Goal: Obtain resource: Download file/media

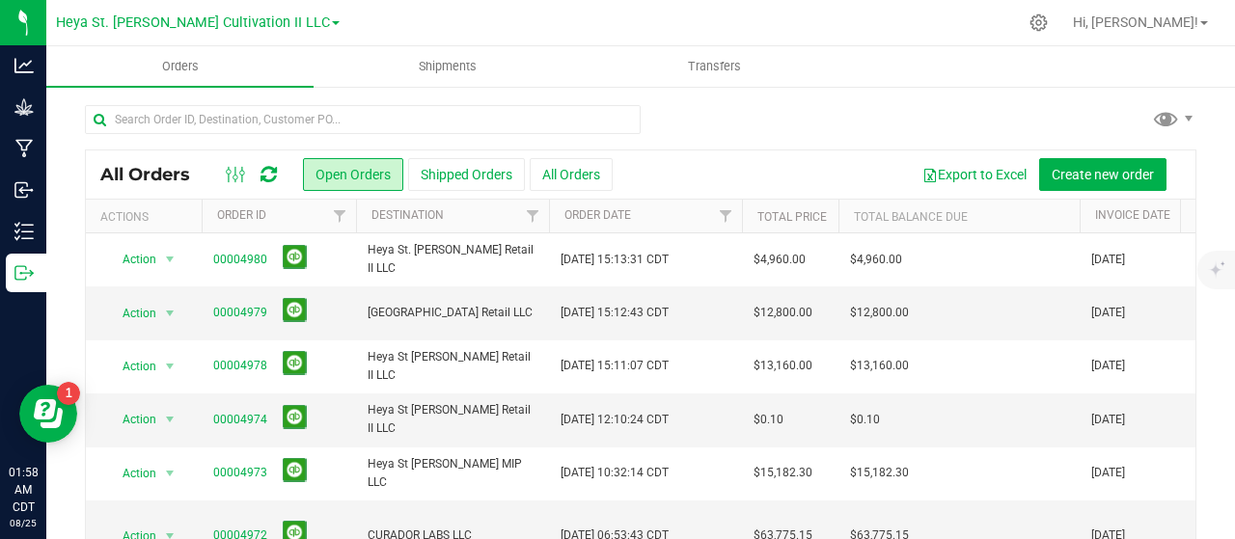
click at [462, 41] on div at bounding box center [682, 23] width 670 height 38
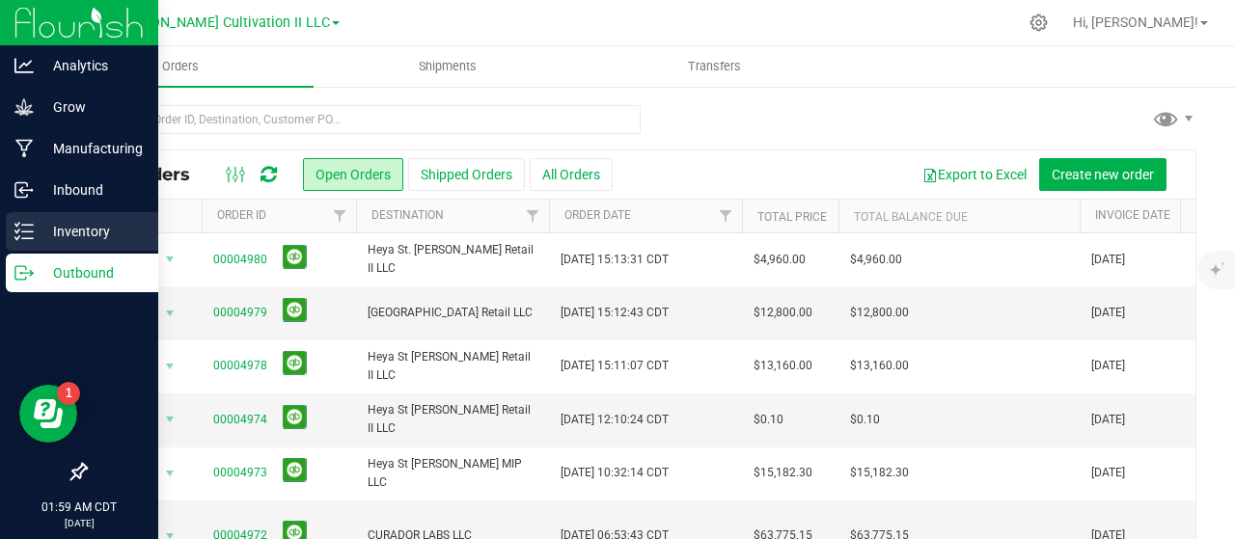
click at [66, 227] on p "Inventory" at bounding box center [92, 231] width 116 height 23
click at [34, 231] on p "Inventory" at bounding box center [92, 231] width 116 height 23
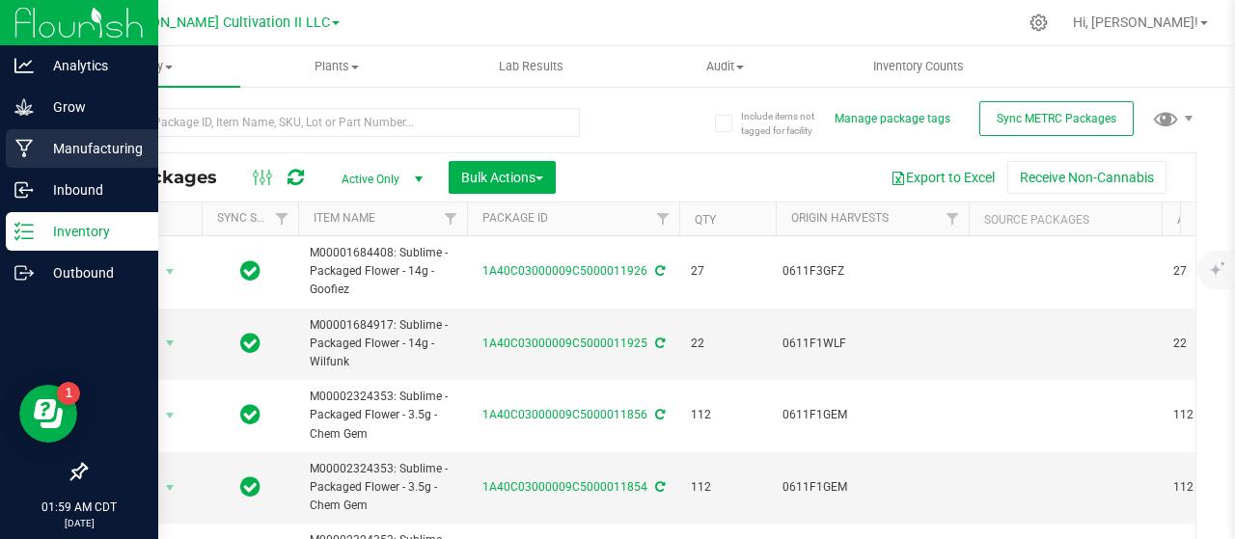
click at [118, 146] on p "Manufacturing" at bounding box center [92, 148] width 116 height 23
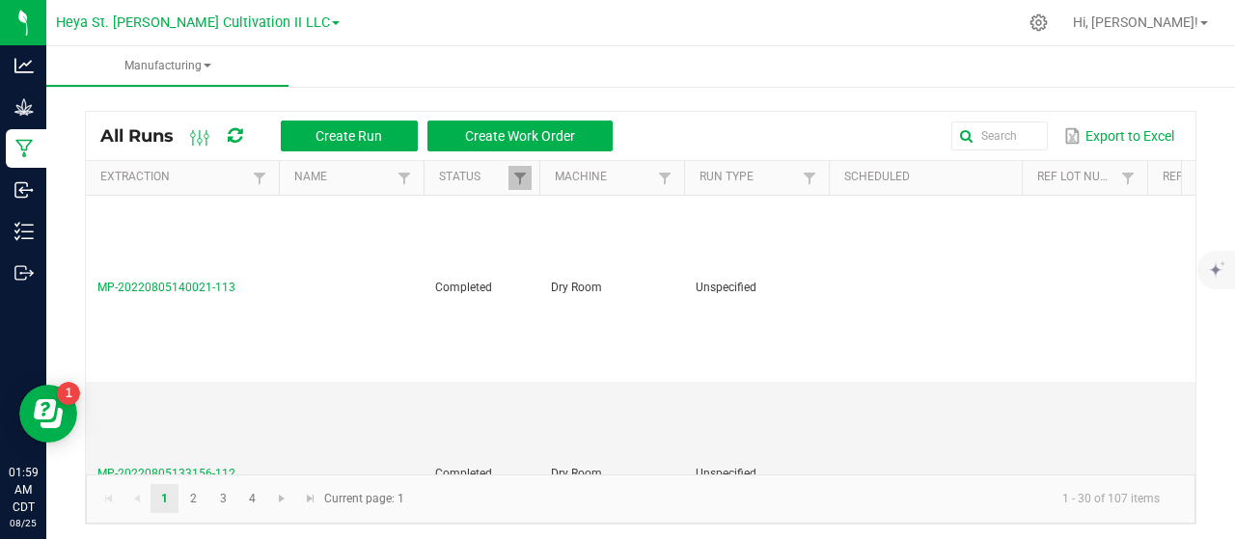
click at [605, 49] on ul "Manufacturing" at bounding box center [663, 66] width 1235 height 41
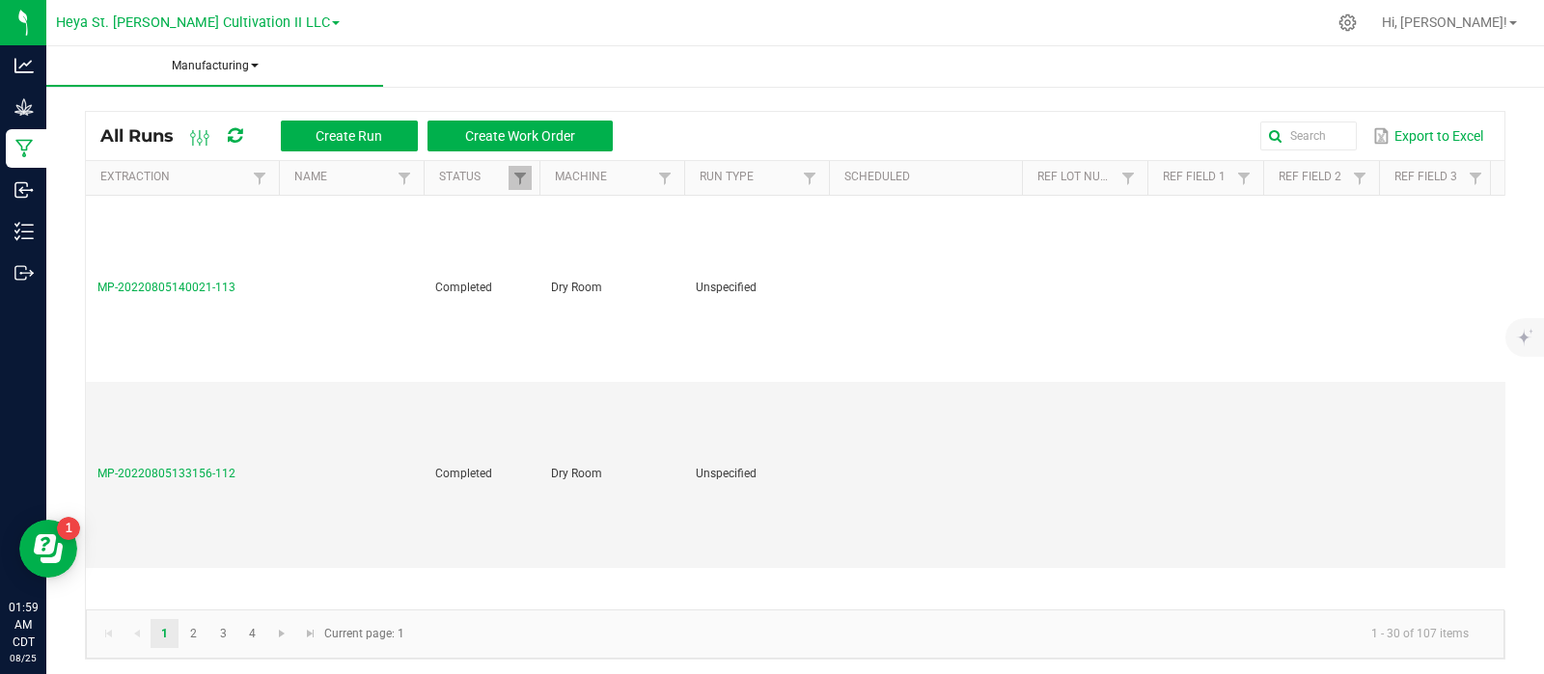
click at [232, 64] on span "Manufacturing" at bounding box center [214, 66] width 337 height 16
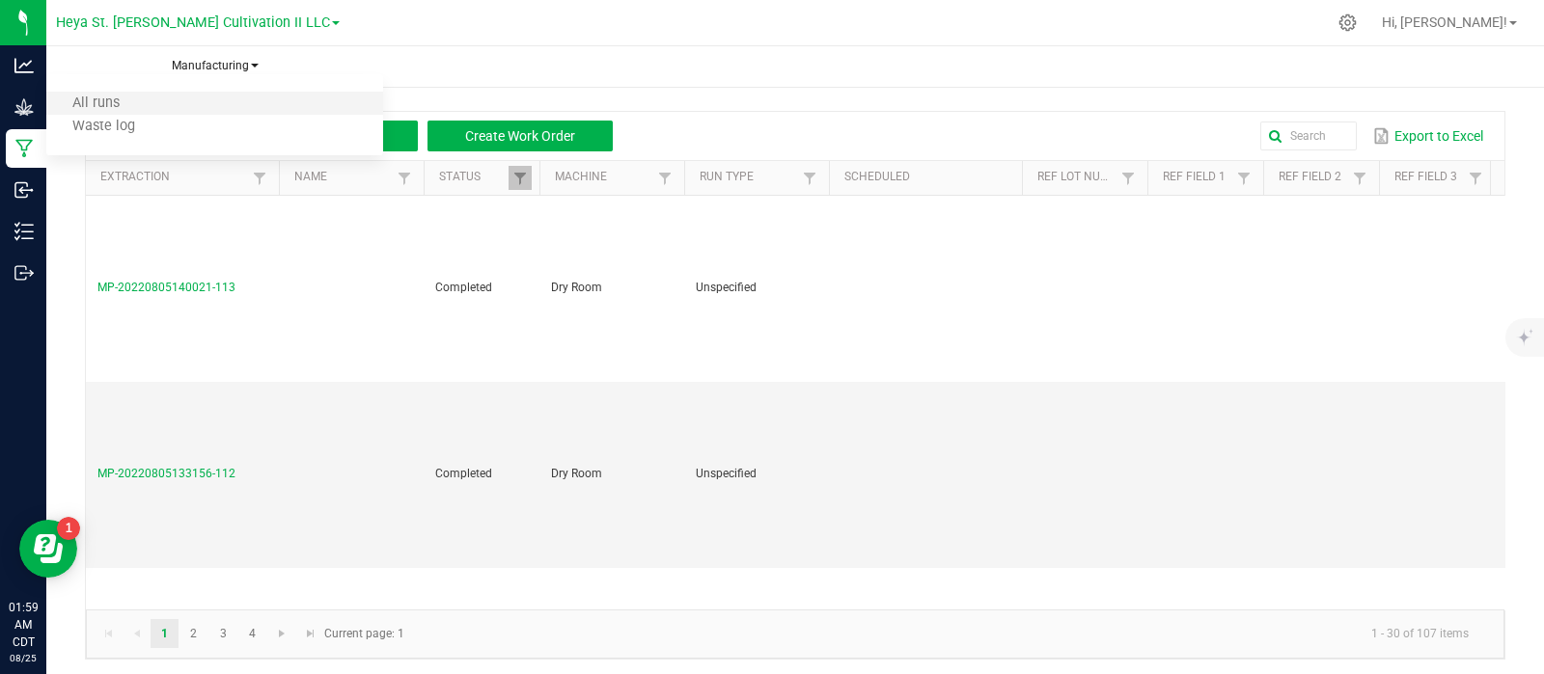
click at [94, 100] on span "All runs" at bounding box center [95, 103] width 47 height 16
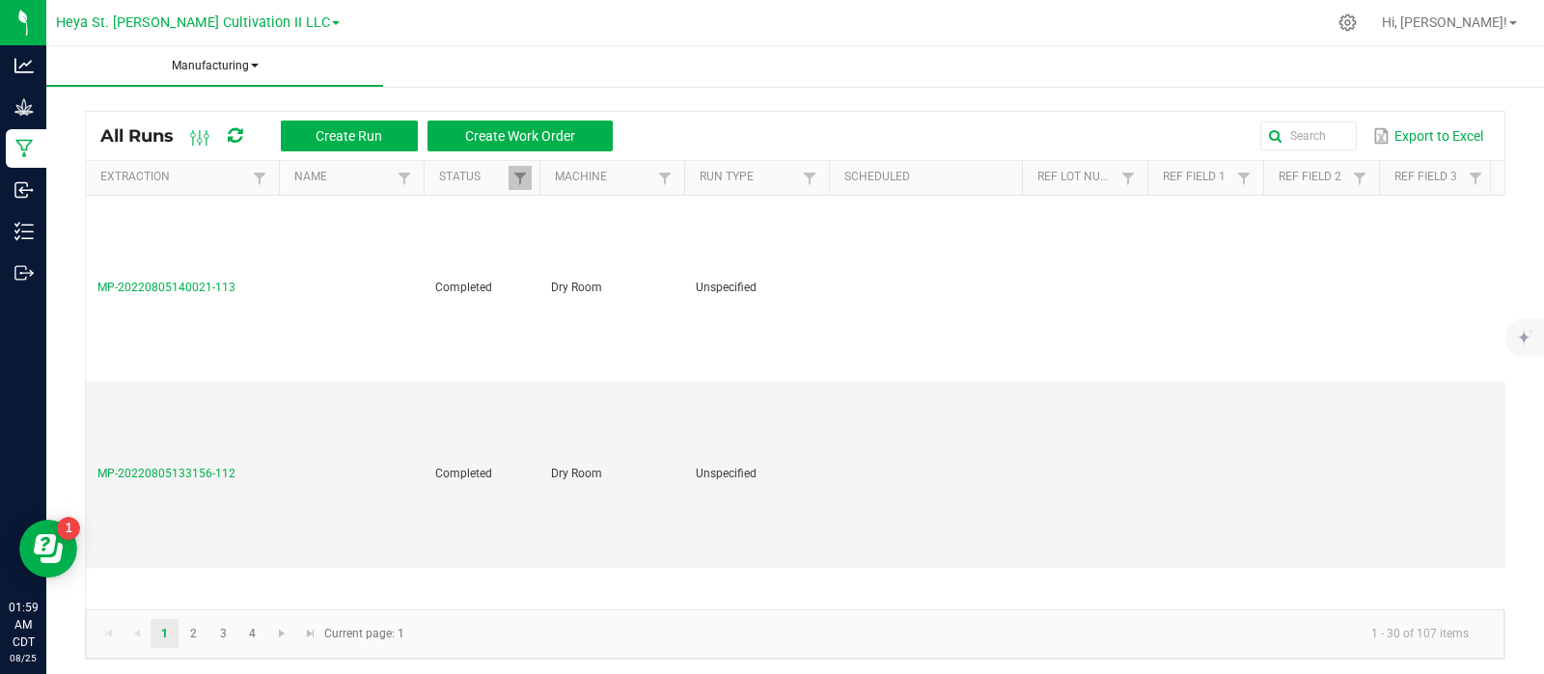
click at [234, 63] on span "Manufacturing" at bounding box center [214, 66] width 337 height 16
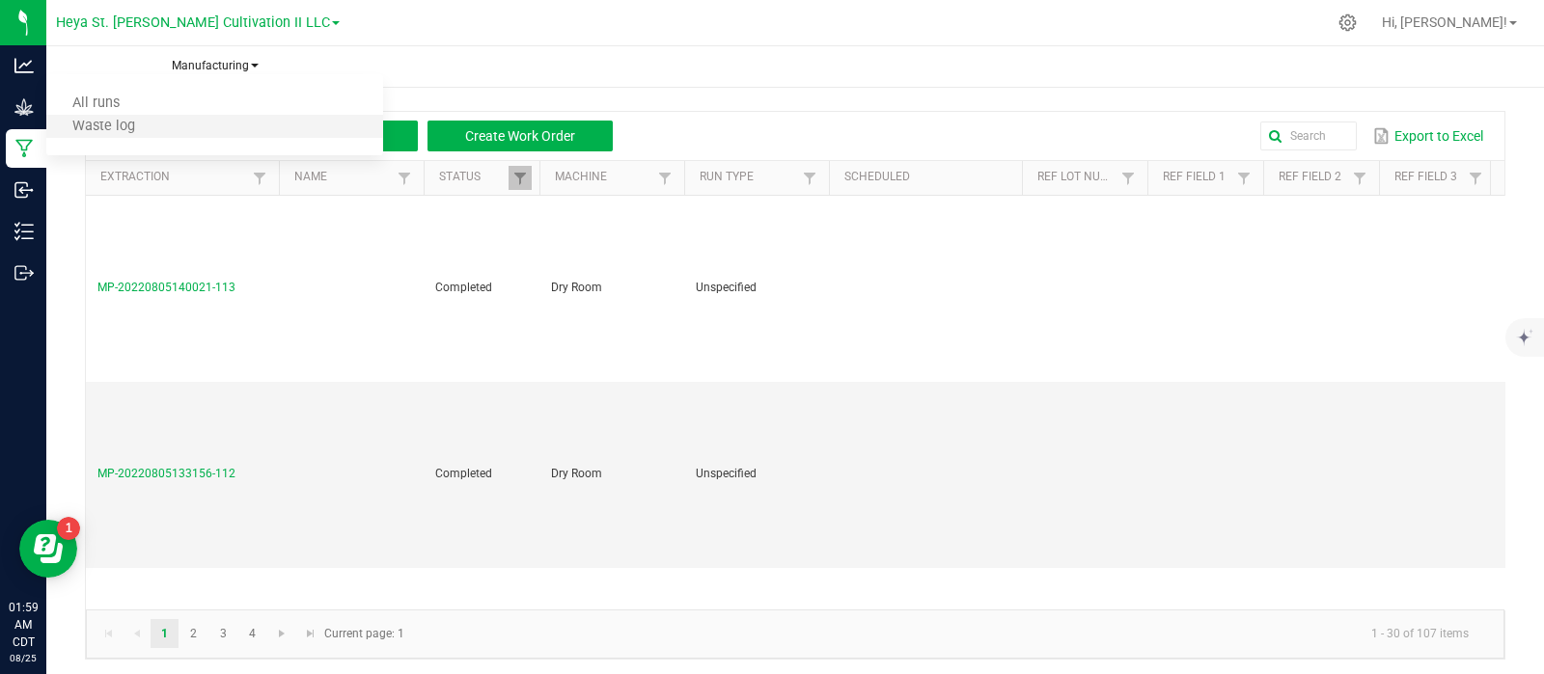
click at [108, 130] on span "Waste log" at bounding box center [103, 126] width 63 height 16
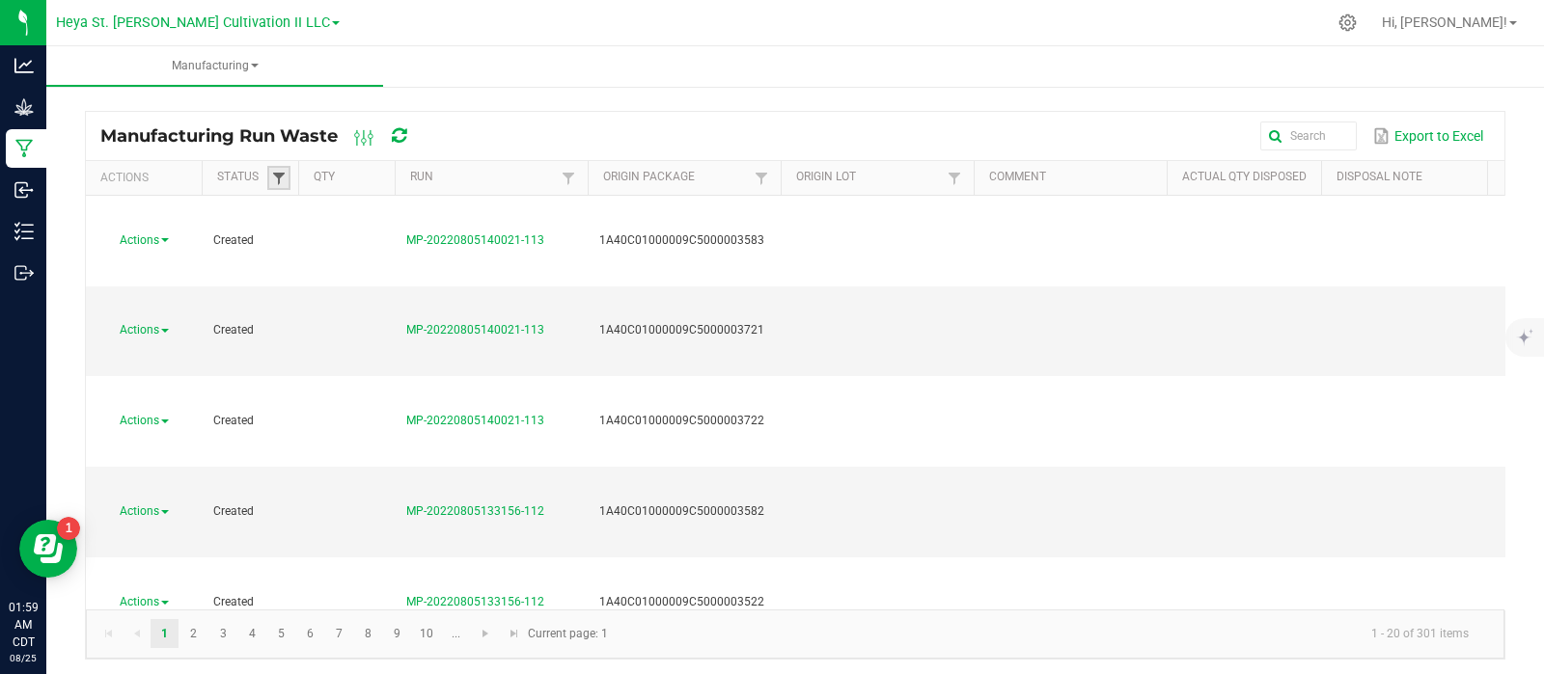
click at [278, 184] on span at bounding box center [278, 178] width 15 height 15
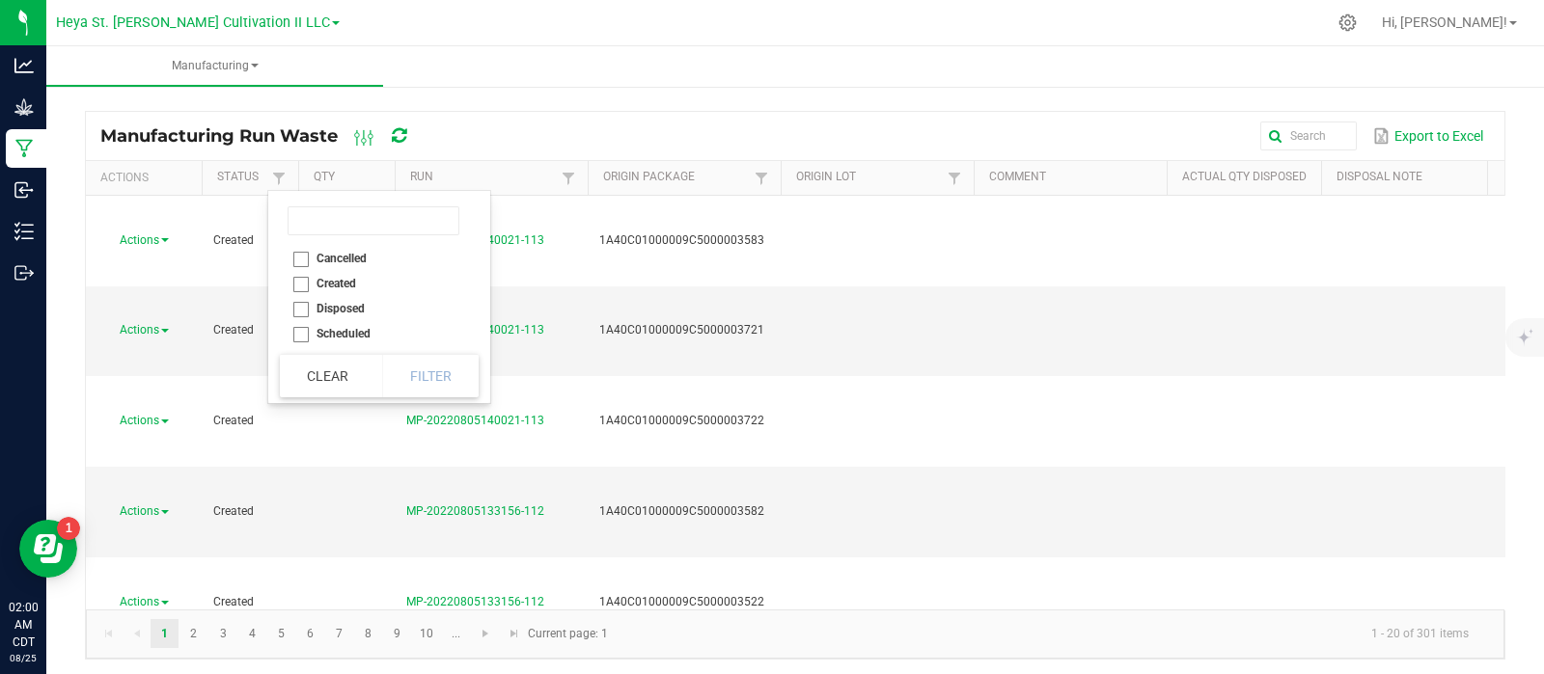
click at [465, 112] on div "Manufacturing Run Waste Export to Excel" at bounding box center [795, 136] width 1418 height 48
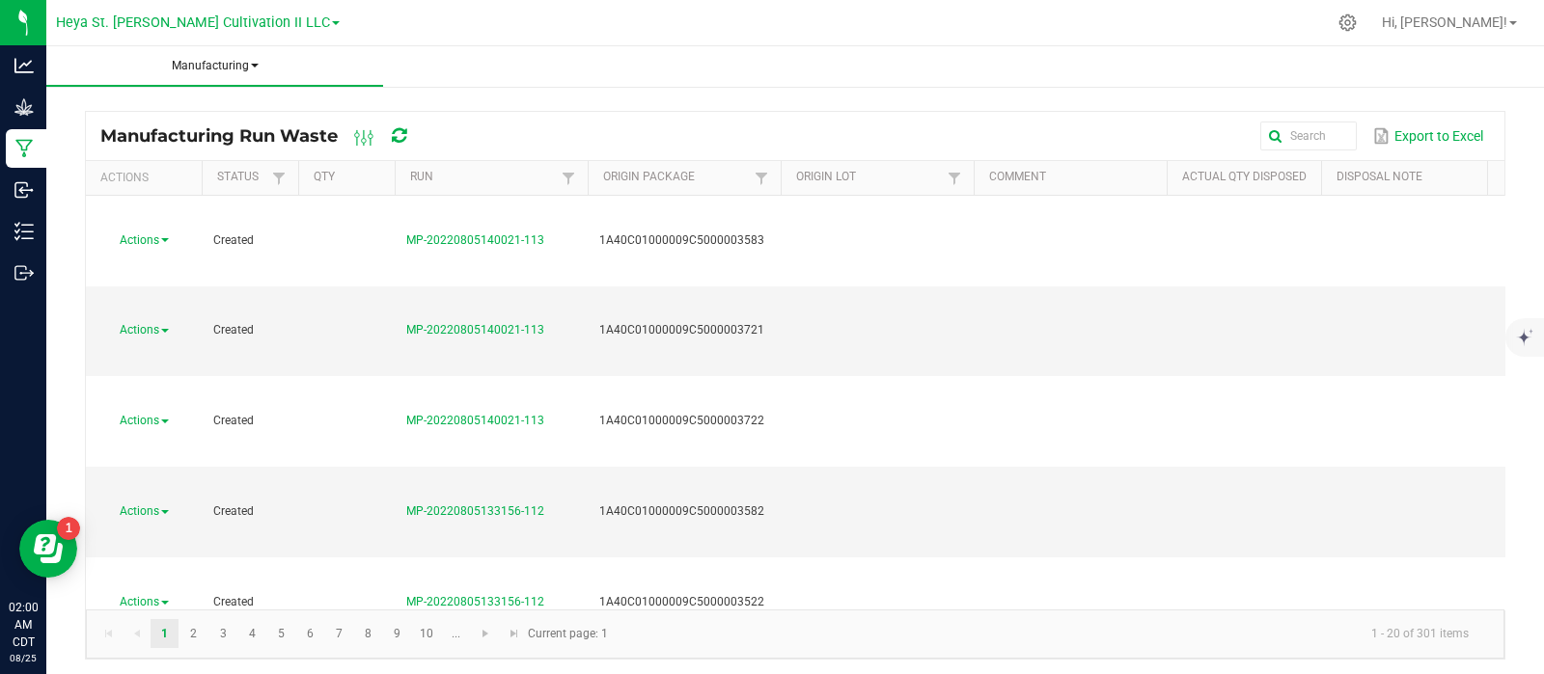
click at [246, 65] on span "Manufacturing" at bounding box center [214, 66] width 337 height 16
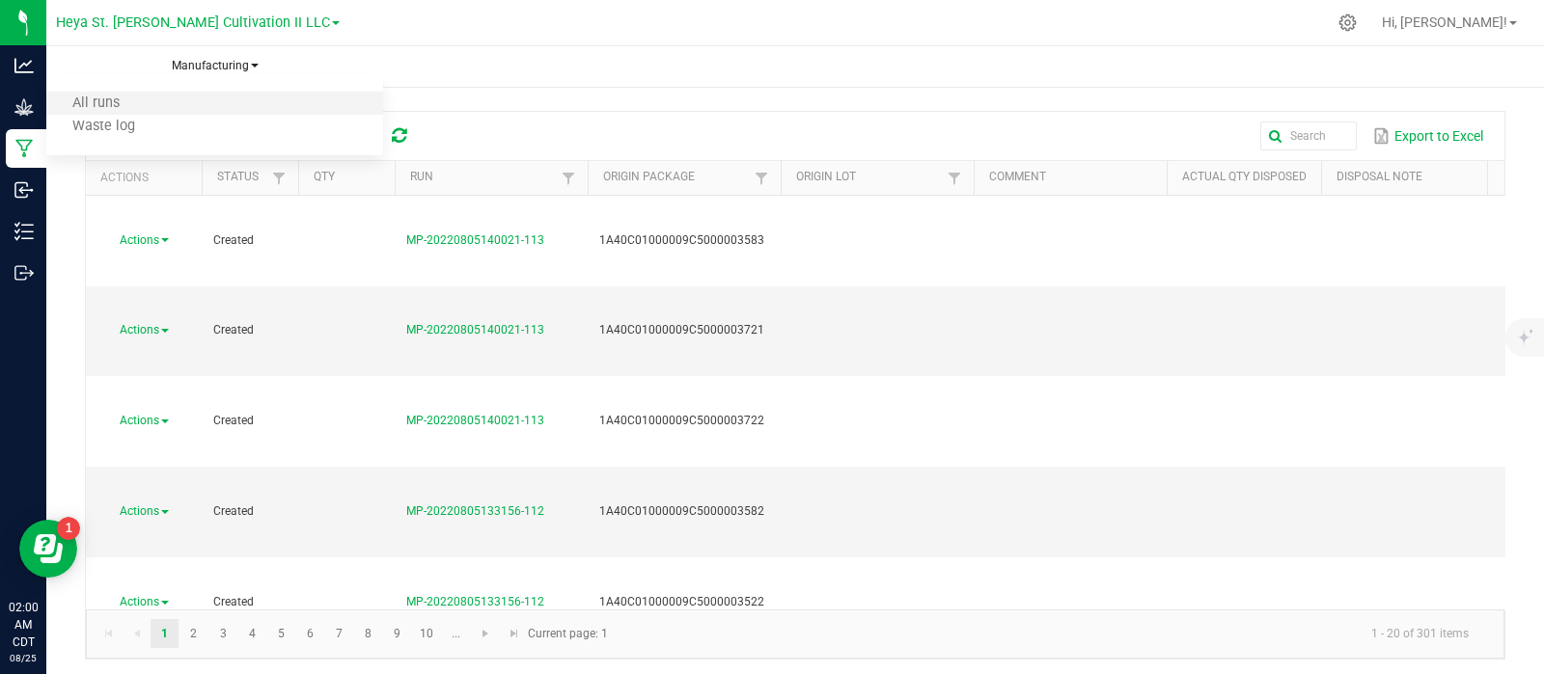
click at [115, 100] on span "All runs" at bounding box center [95, 103] width 47 height 16
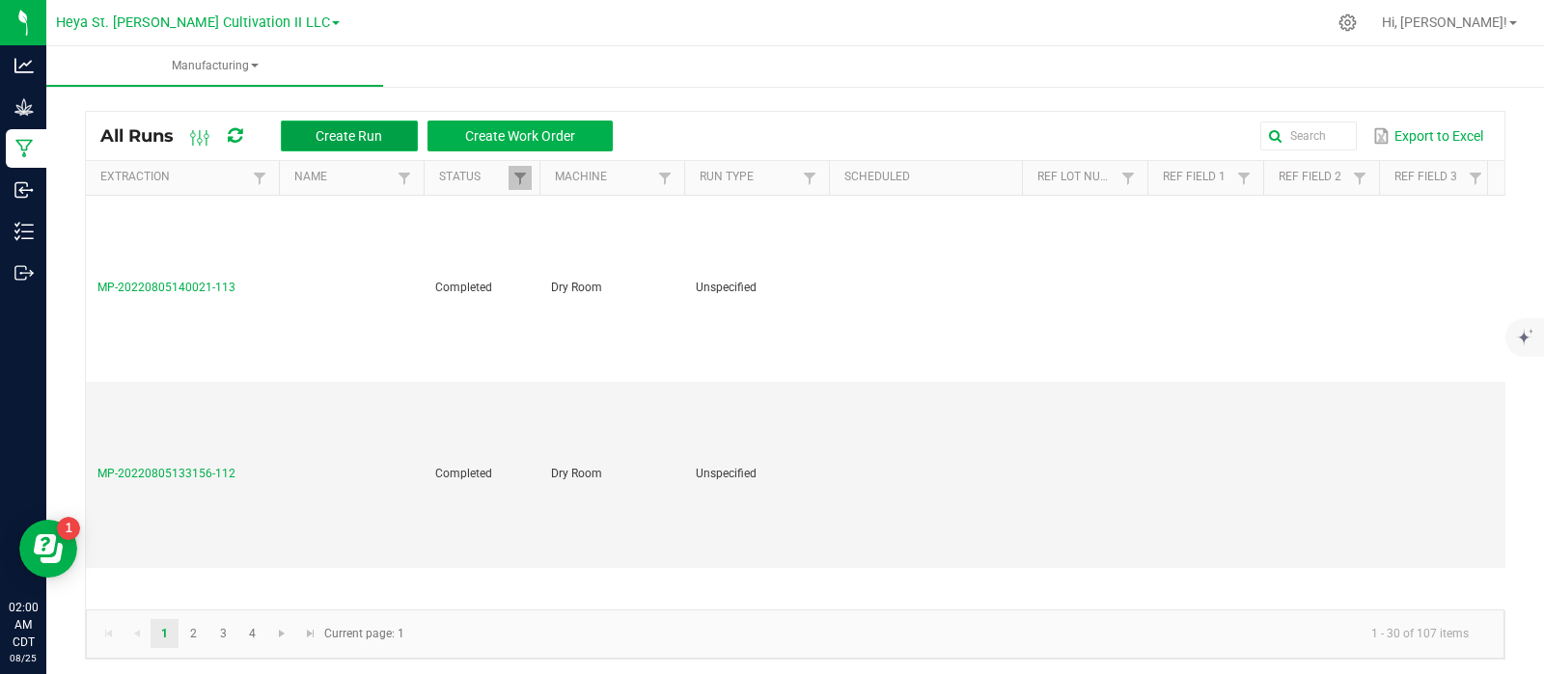
click at [372, 133] on span "Create Run" at bounding box center [349, 135] width 67 height 15
click at [1234, 139] on button "Export to Excel" at bounding box center [1428, 136] width 120 height 33
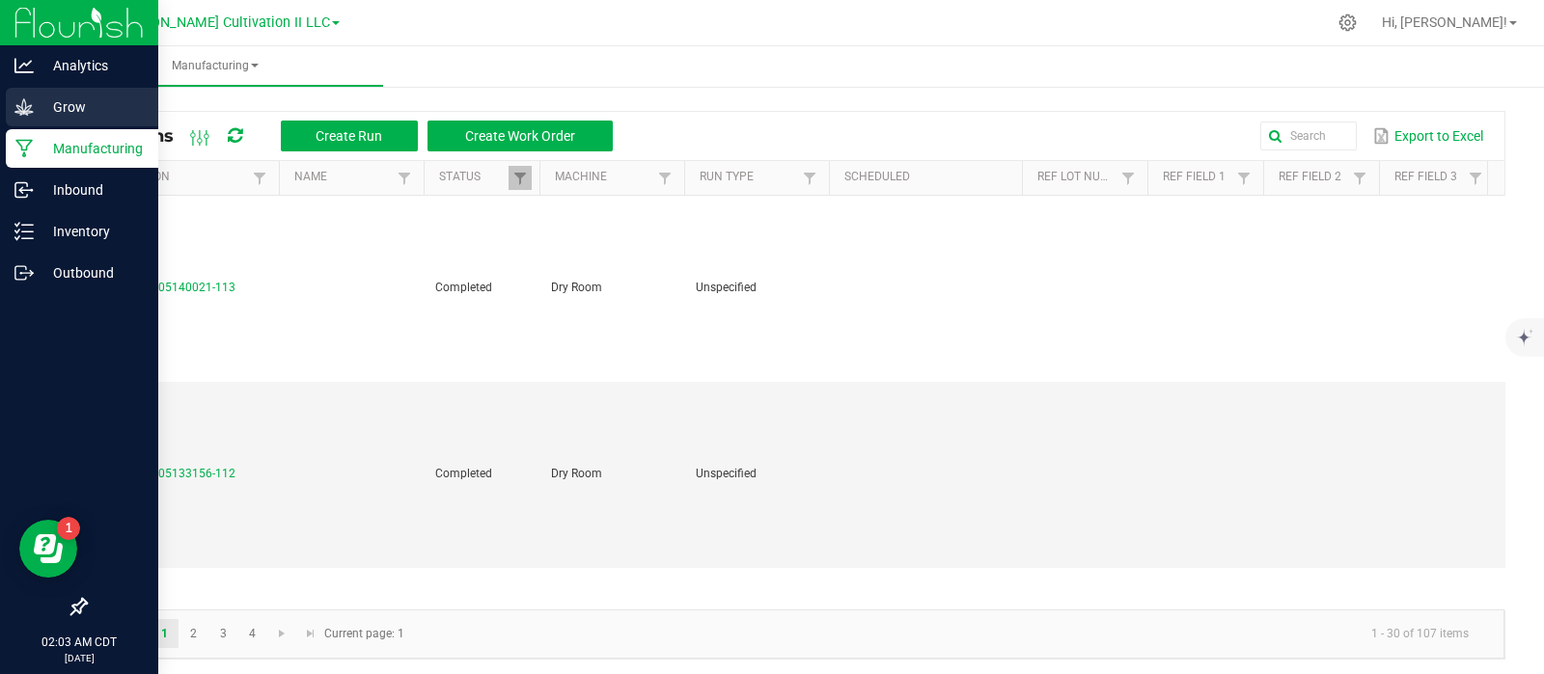
click at [60, 103] on p "Grow" at bounding box center [92, 107] width 116 height 23
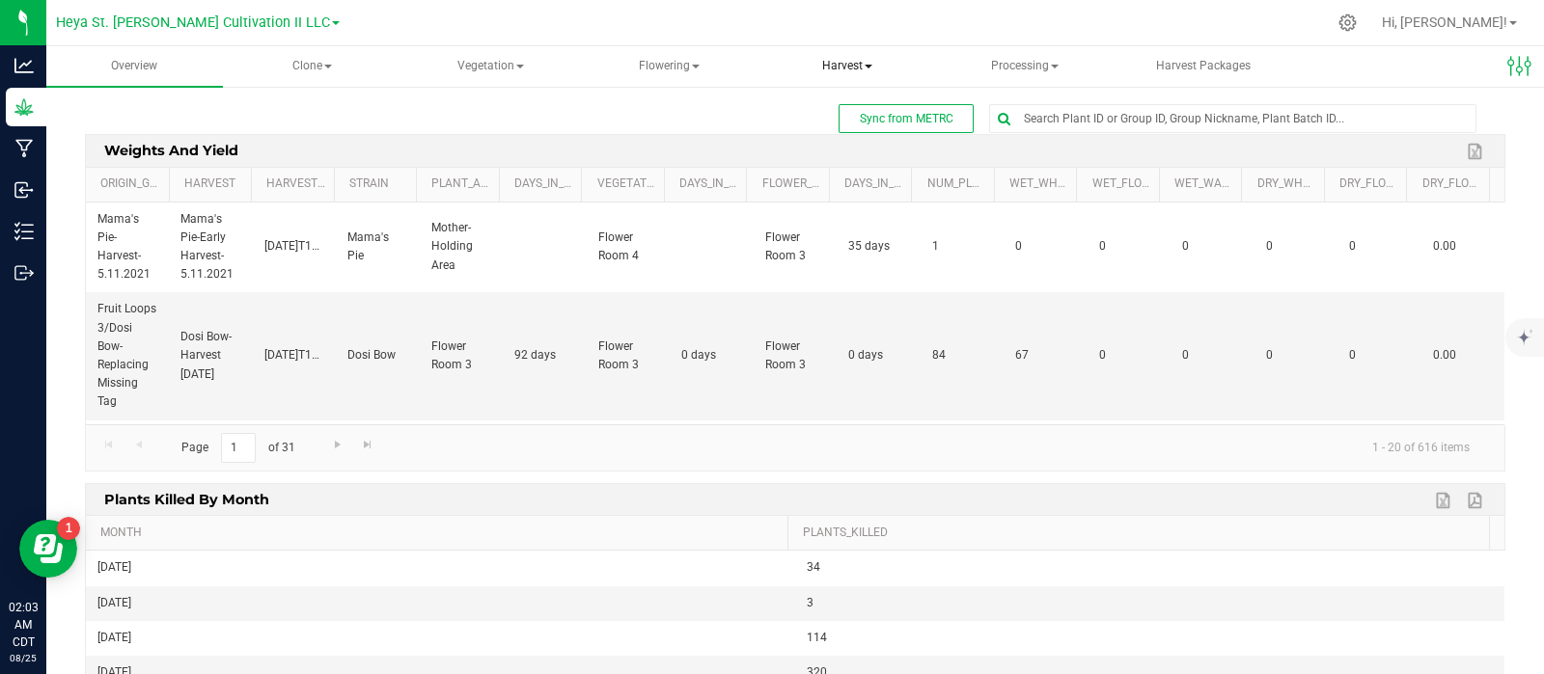
click at [871, 68] on span "Harvest" at bounding box center [847, 66] width 175 height 39
click at [839, 119] on span "Harvests" at bounding box center [838, 115] width 107 height 16
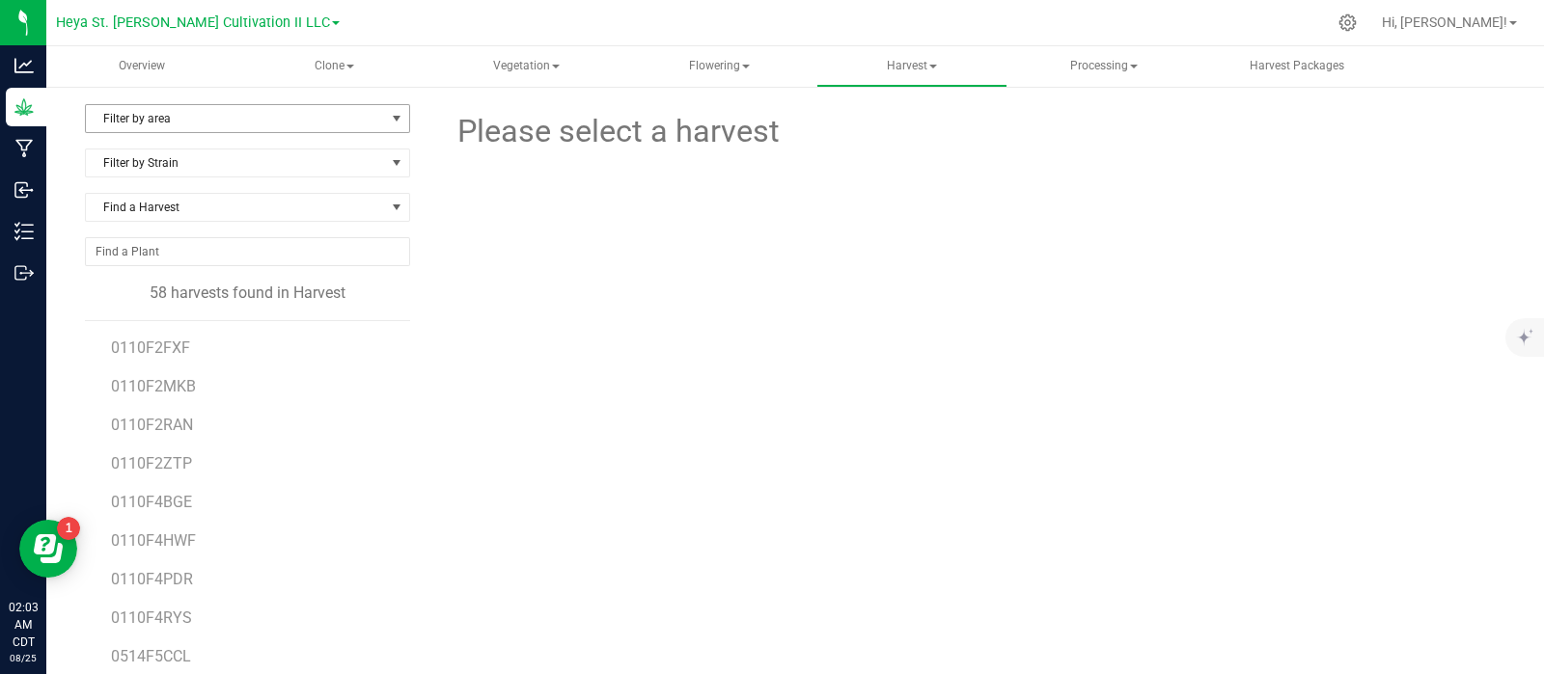
click at [394, 117] on span "select" at bounding box center [396, 118] width 15 height 15
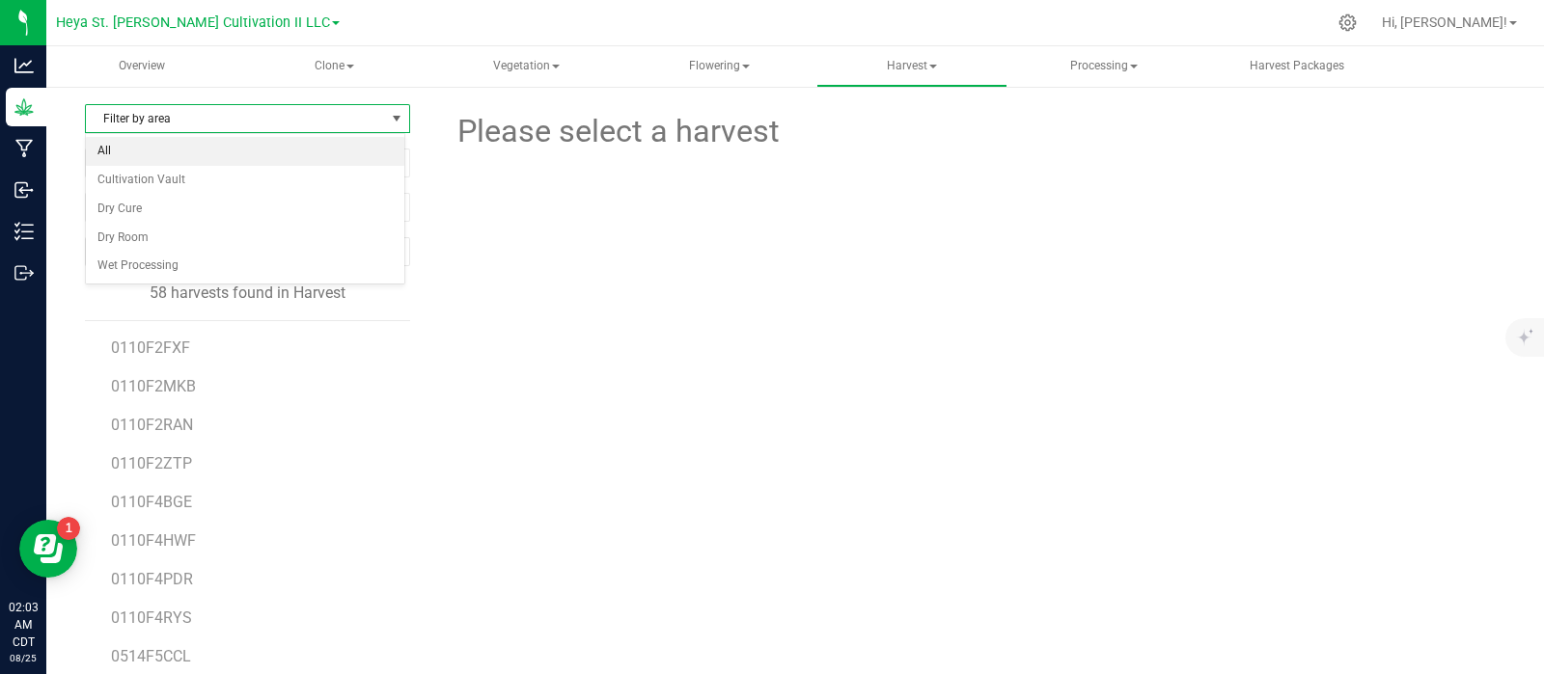
click at [106, 147] on li "All" at bounding box center [245, 151] width 318 height 29
click at [395, 165] on span at bounding box center [396, 162] width 15 height 15
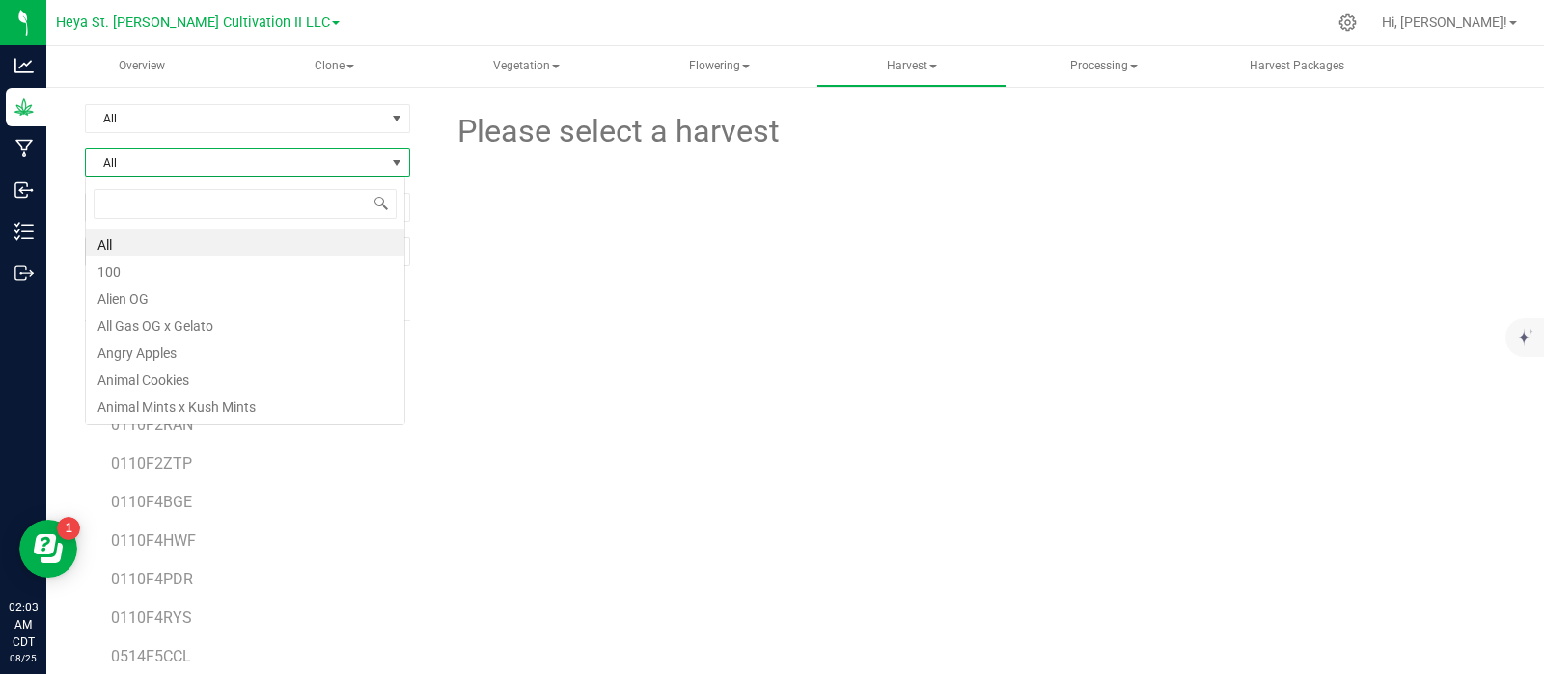
scroll to position [28, 319]
click at [232, 240] on li "All" at bounding box center [245, 242] width 318 height 27
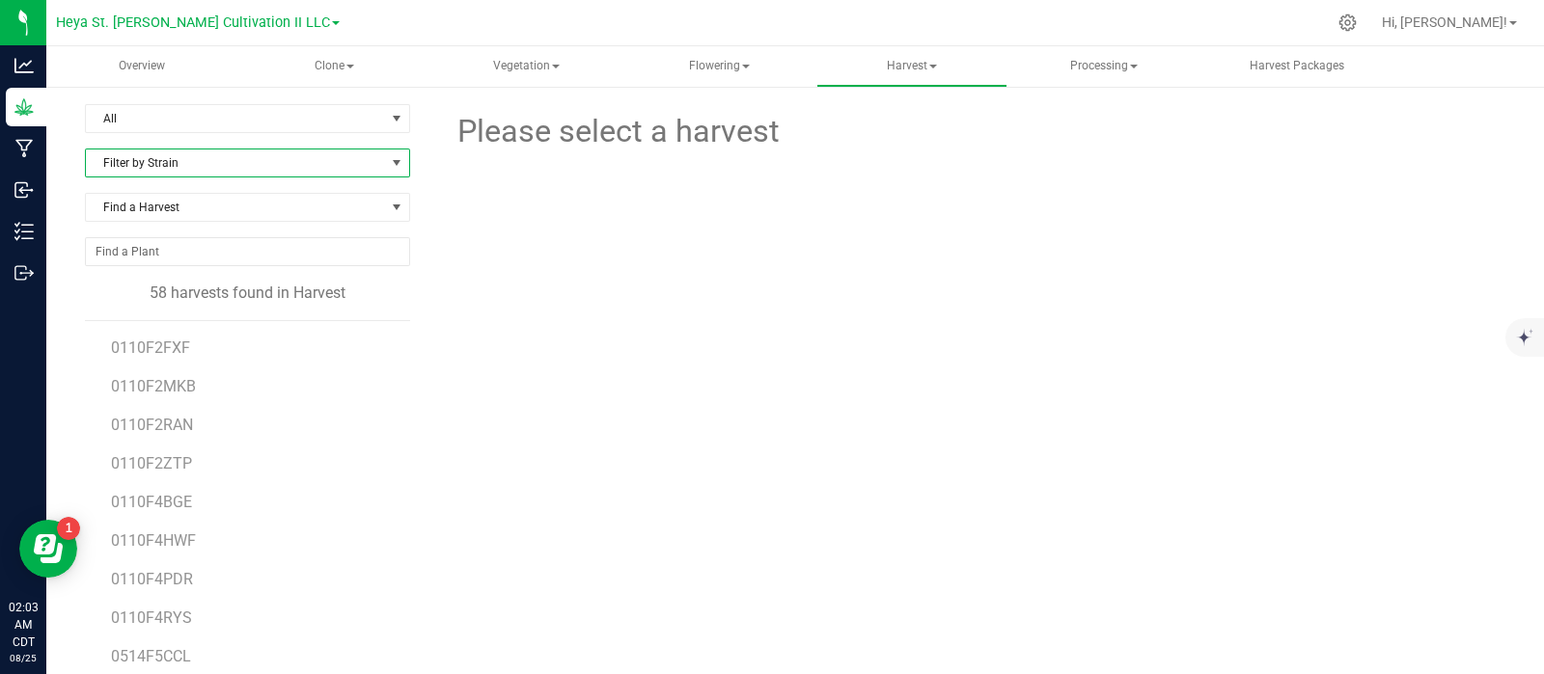
click at [787, 278] on div at bounding box center [973, 242] width 547 height 175
click at [197, 258] on input "NO DATA FOUND" at bounding box center [247, 251] width 323 height 27
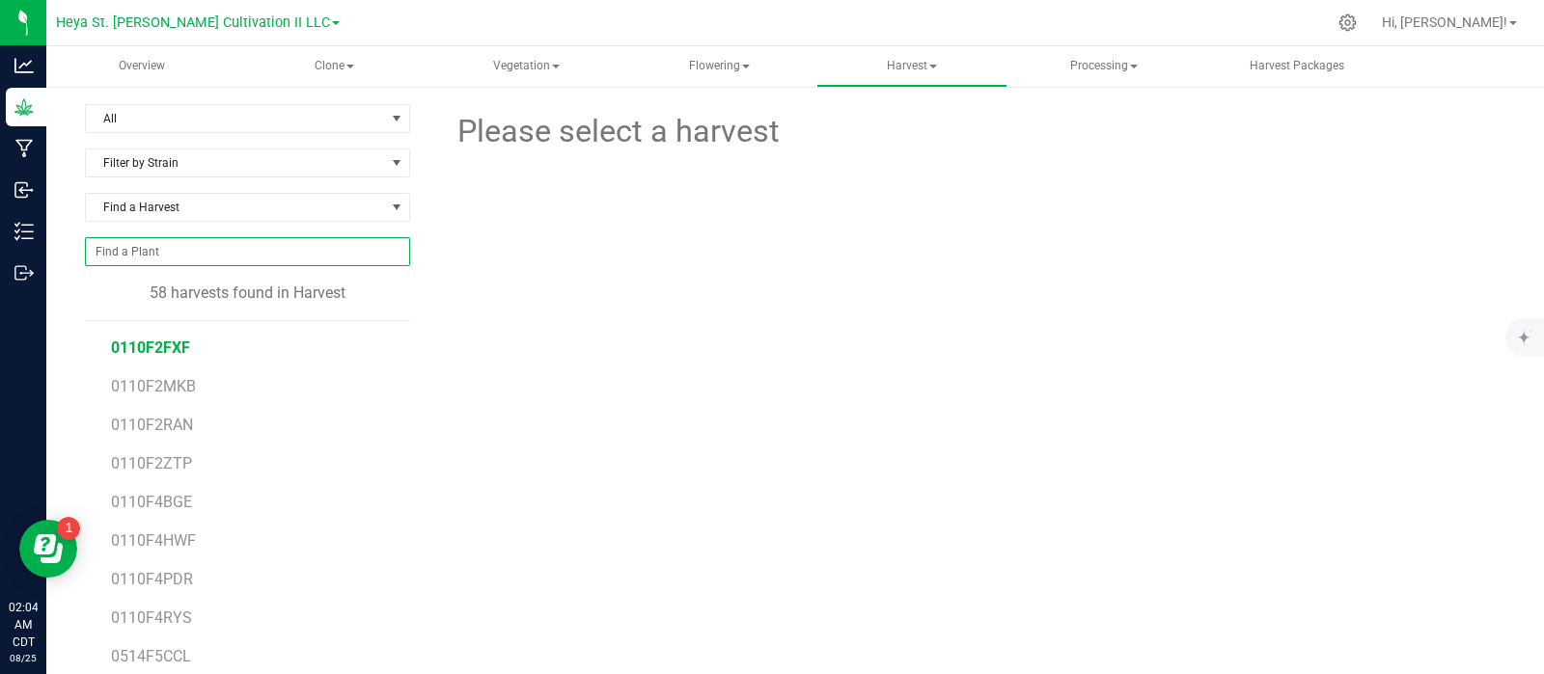
click at [179, 349] on span "0110F2FXF" at bounding box center [150, 348] width 79 height 18
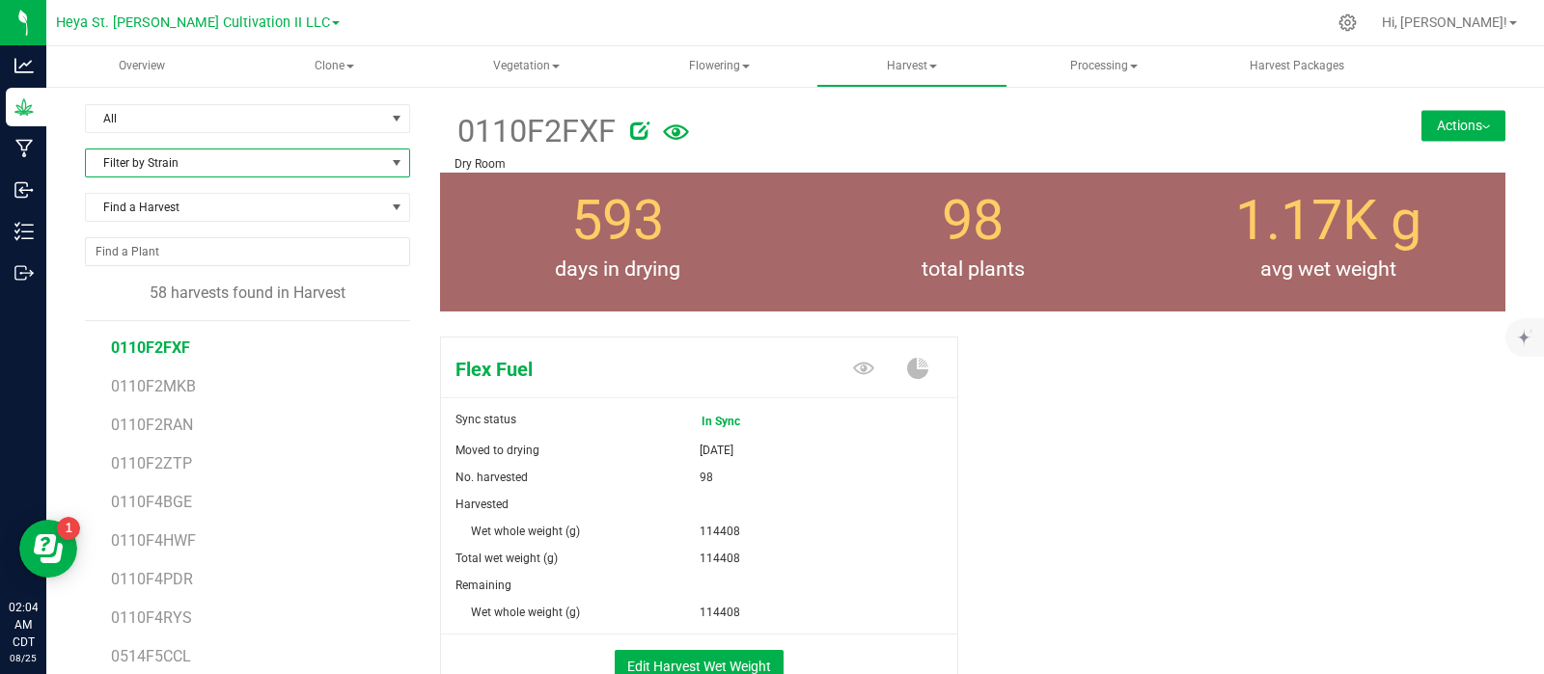
click at [395, 158] on span at bounding box center [396, 162] width 15 height 15
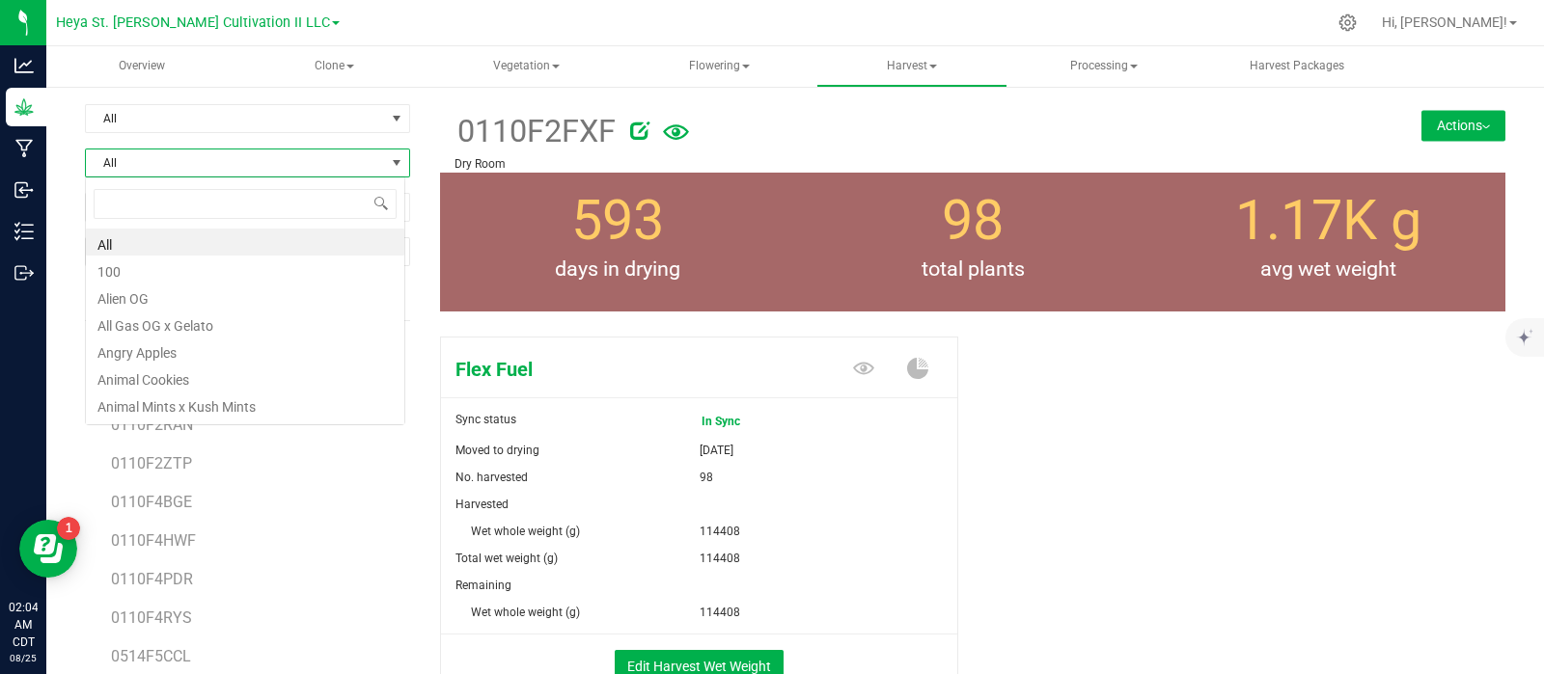
scroll to position [28, 319]
click at [151, 243] on li "All" at bounding box center [245, 242] width 318 height 27
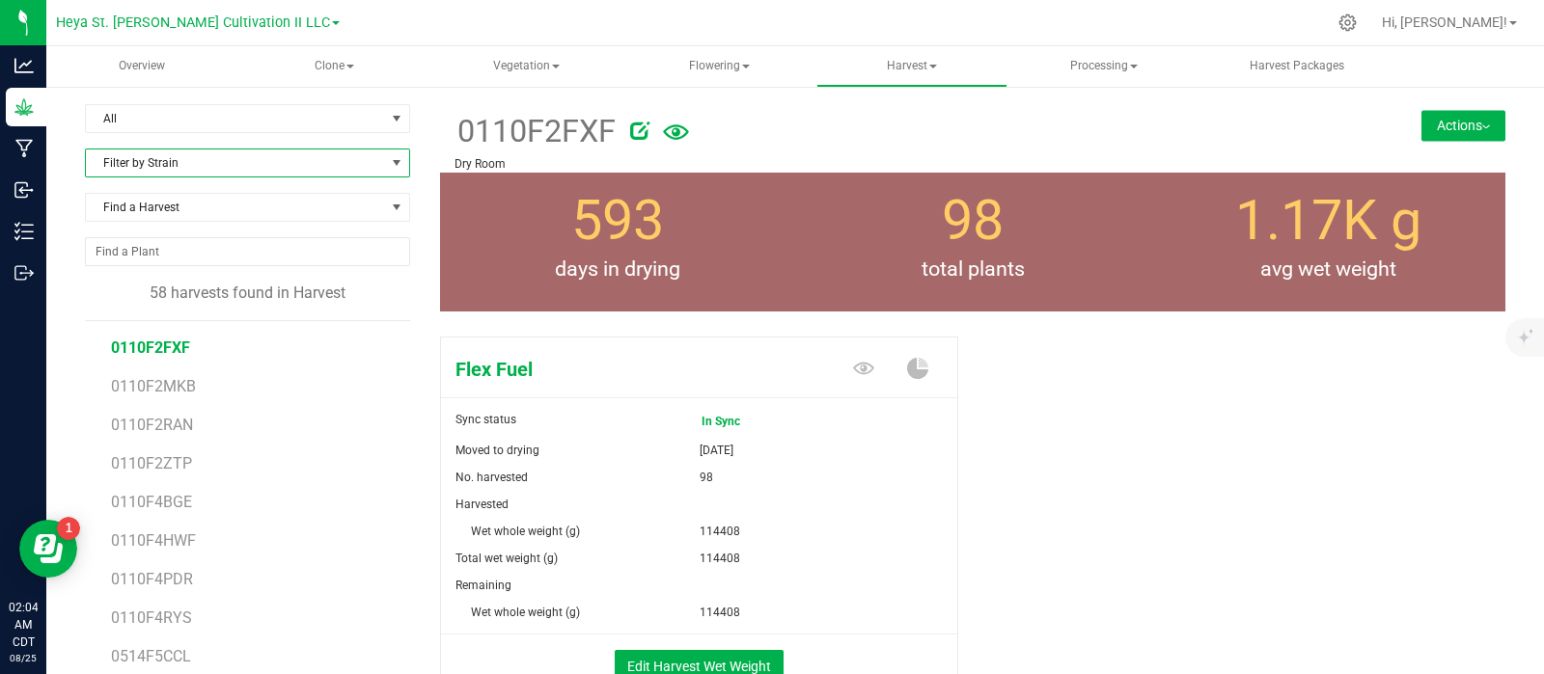
click at [394, 164] on span at bounding box center [396, 162] width 15 height 15
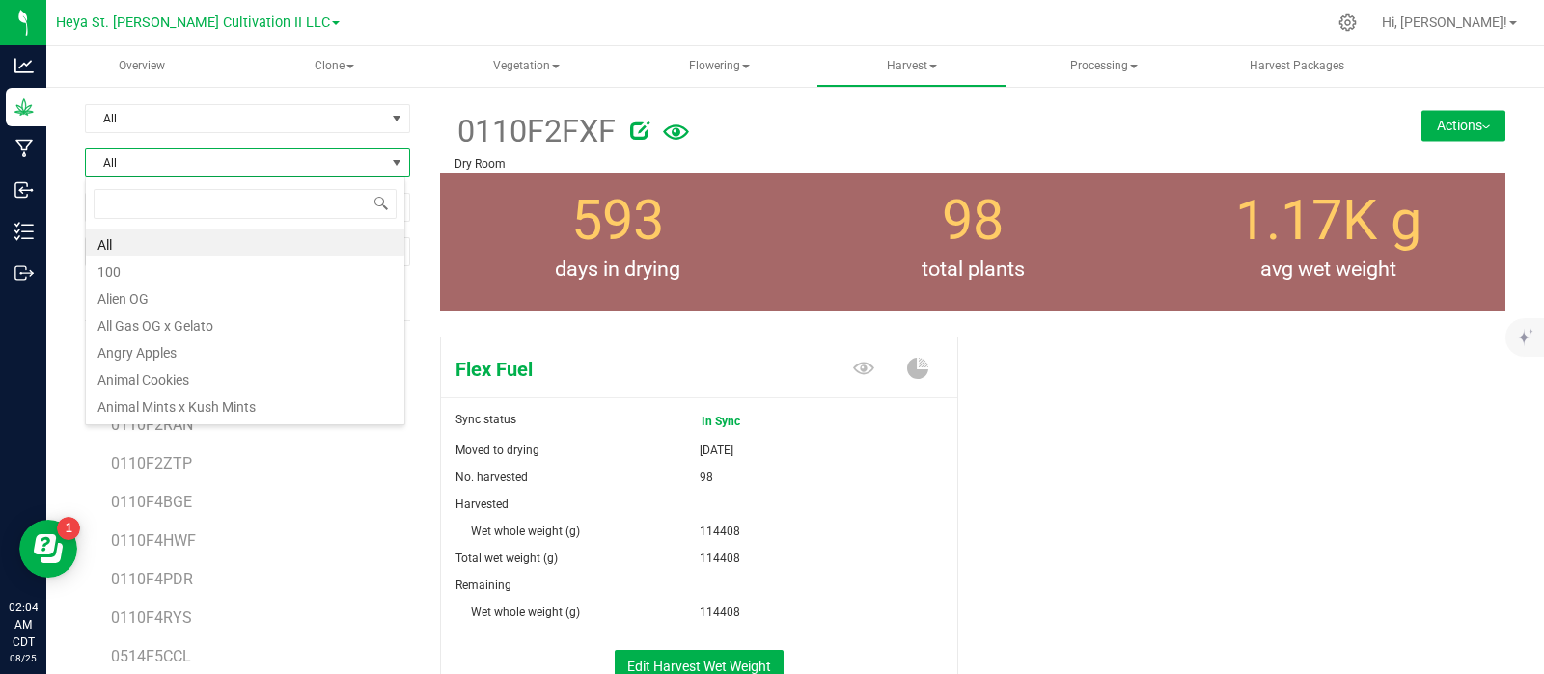
click at [113, 241] on li "All" at bounding box center [245, 242] width 318 height 27
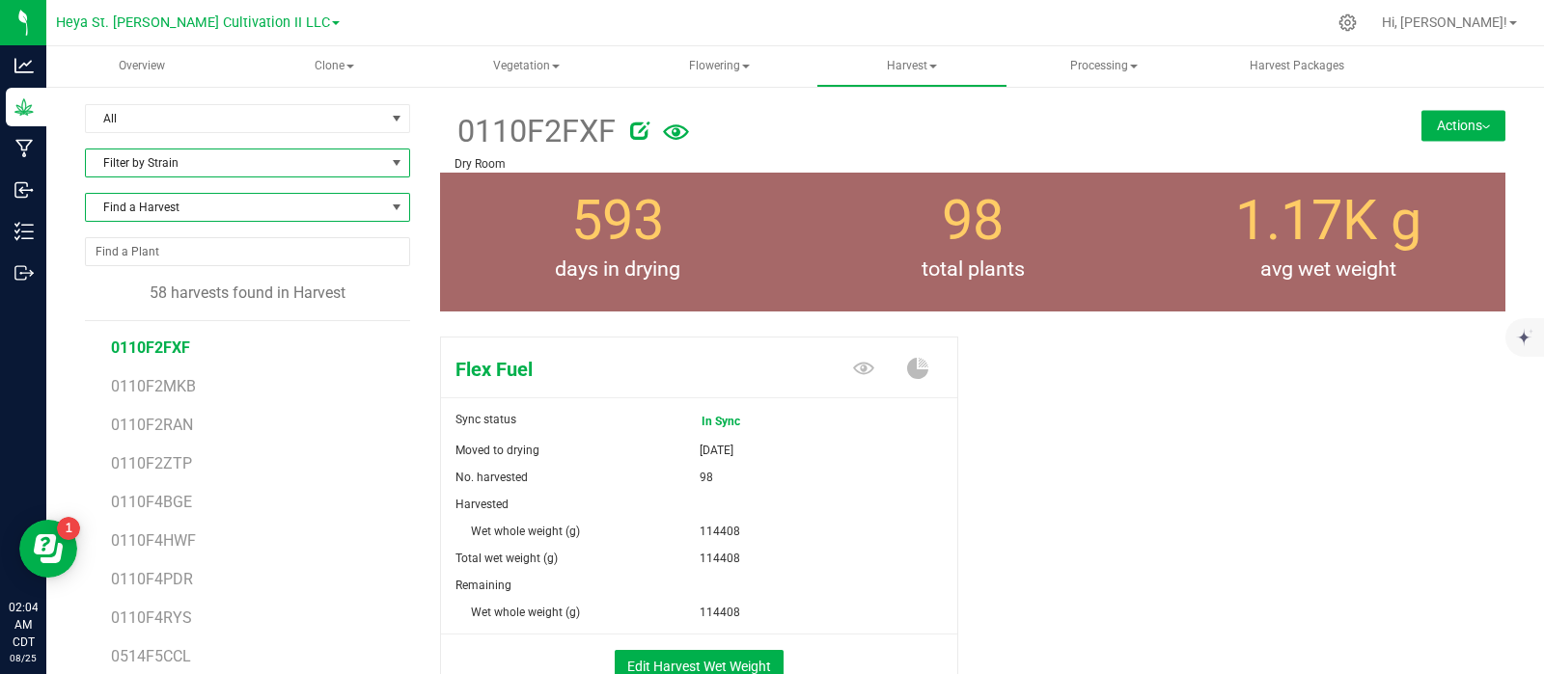
click at [390, 209] on span at bounding box center [396, 207] width 15 height 15
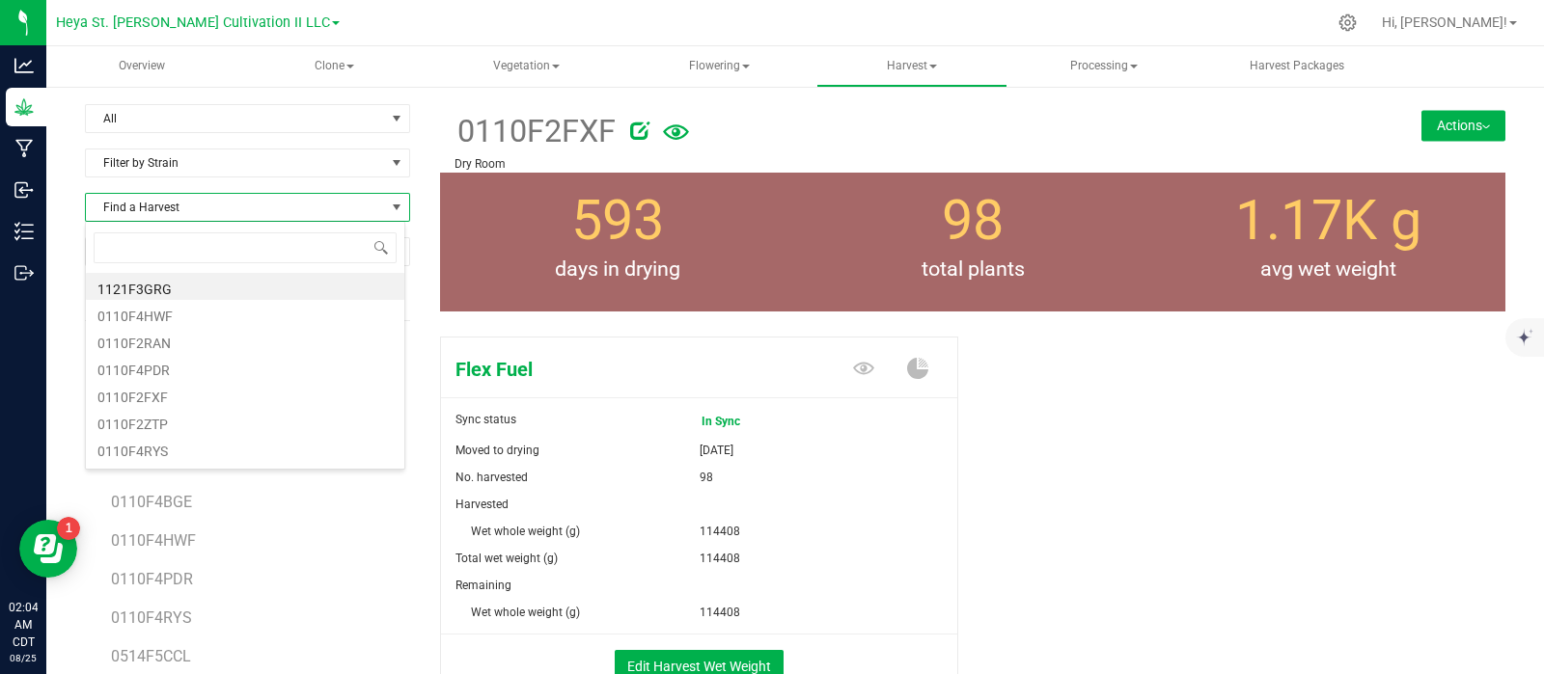
click at [453, 97] on div "All Filter by area All Cultivation Vault Dry Cure Dry Room Wet Processing Filte…" at bounding box center [795, 484] width 1498 height 798
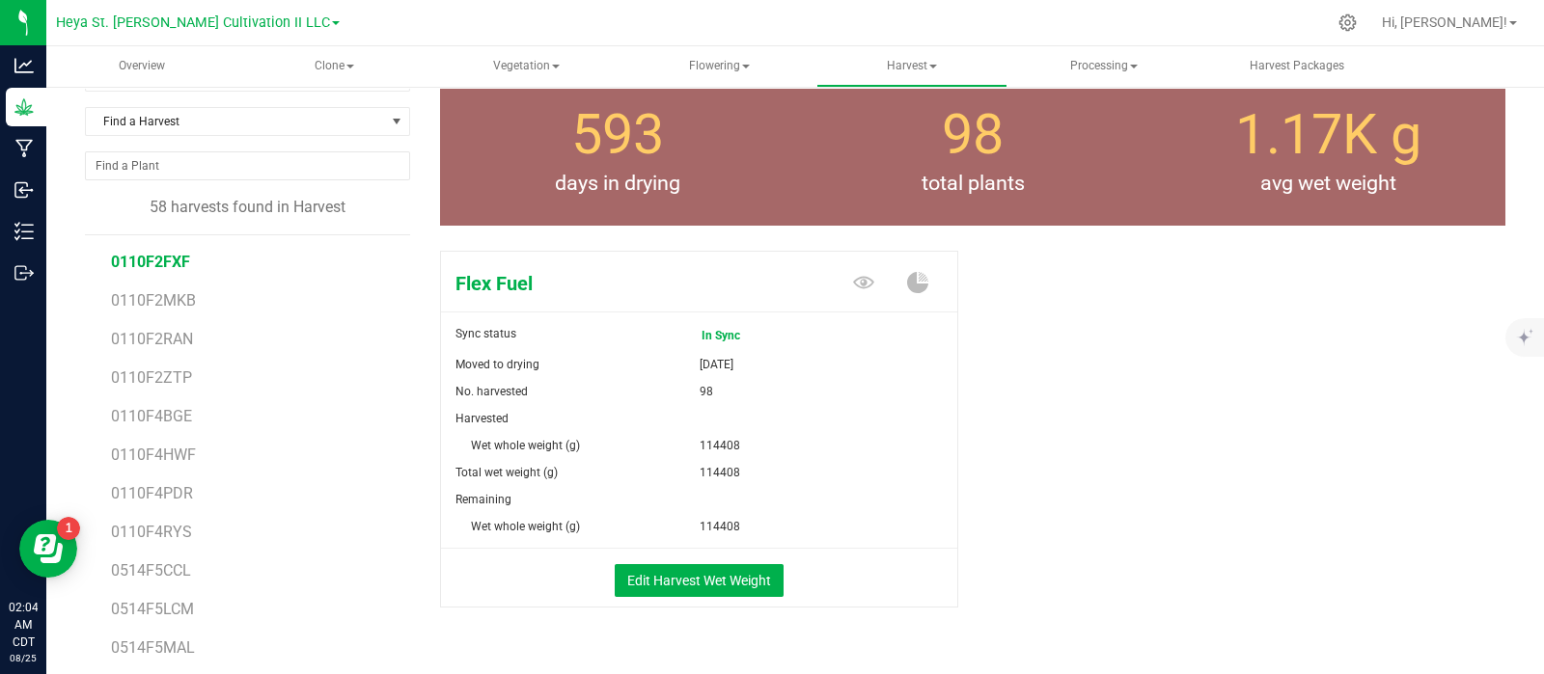
scroll to position [0, 0]
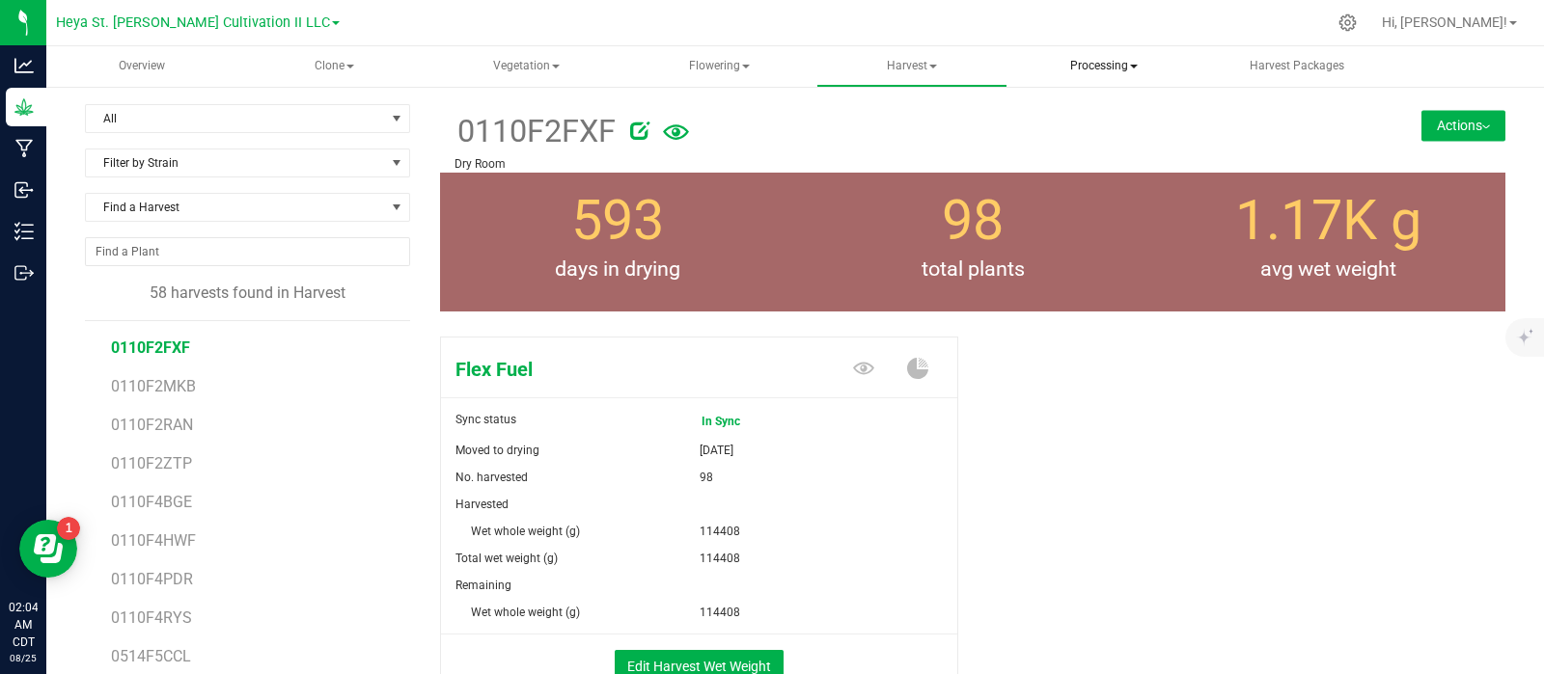
click at [1116, 67] on span "Processing" at bounding box center [1104, 66] width 189 height 39
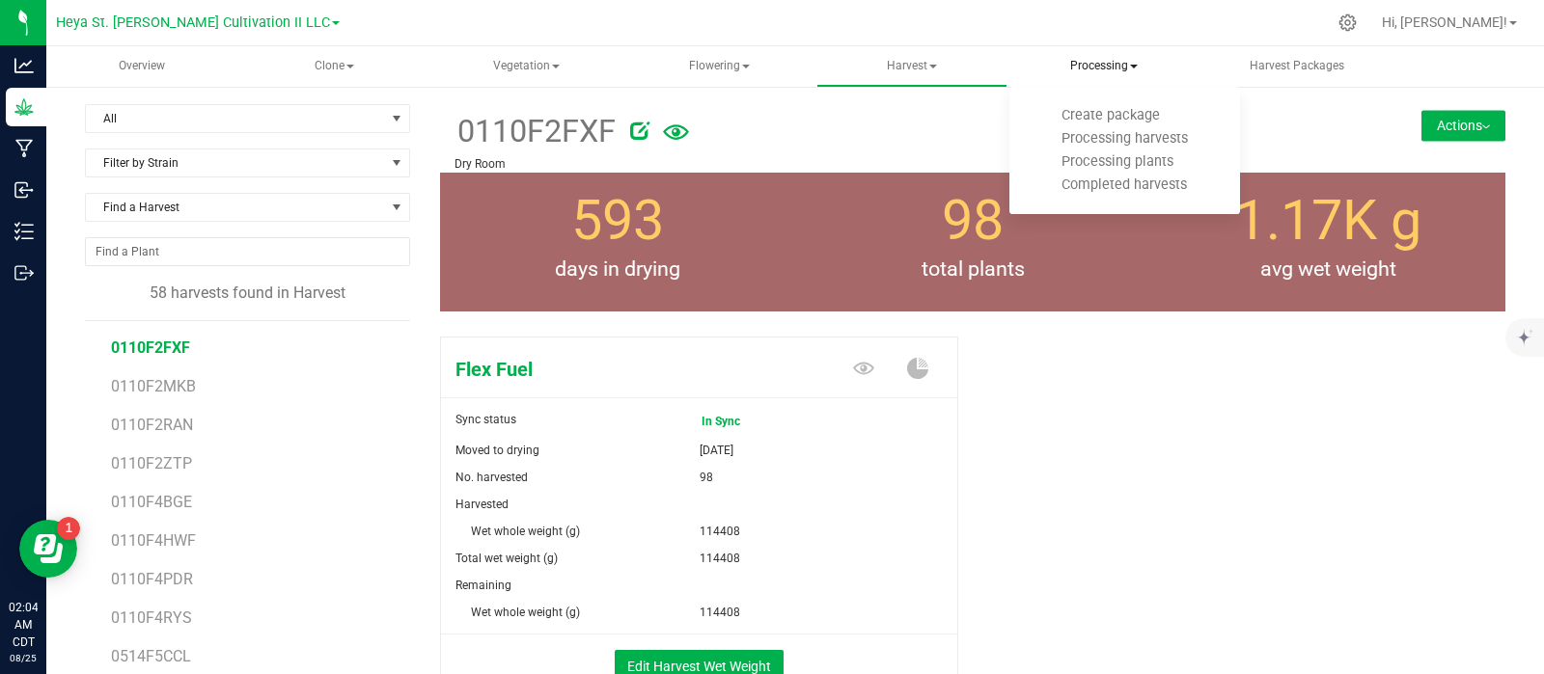
click at [1105, 68] on span "Processing" at bounding box center [1104, 66] width 191 height 41
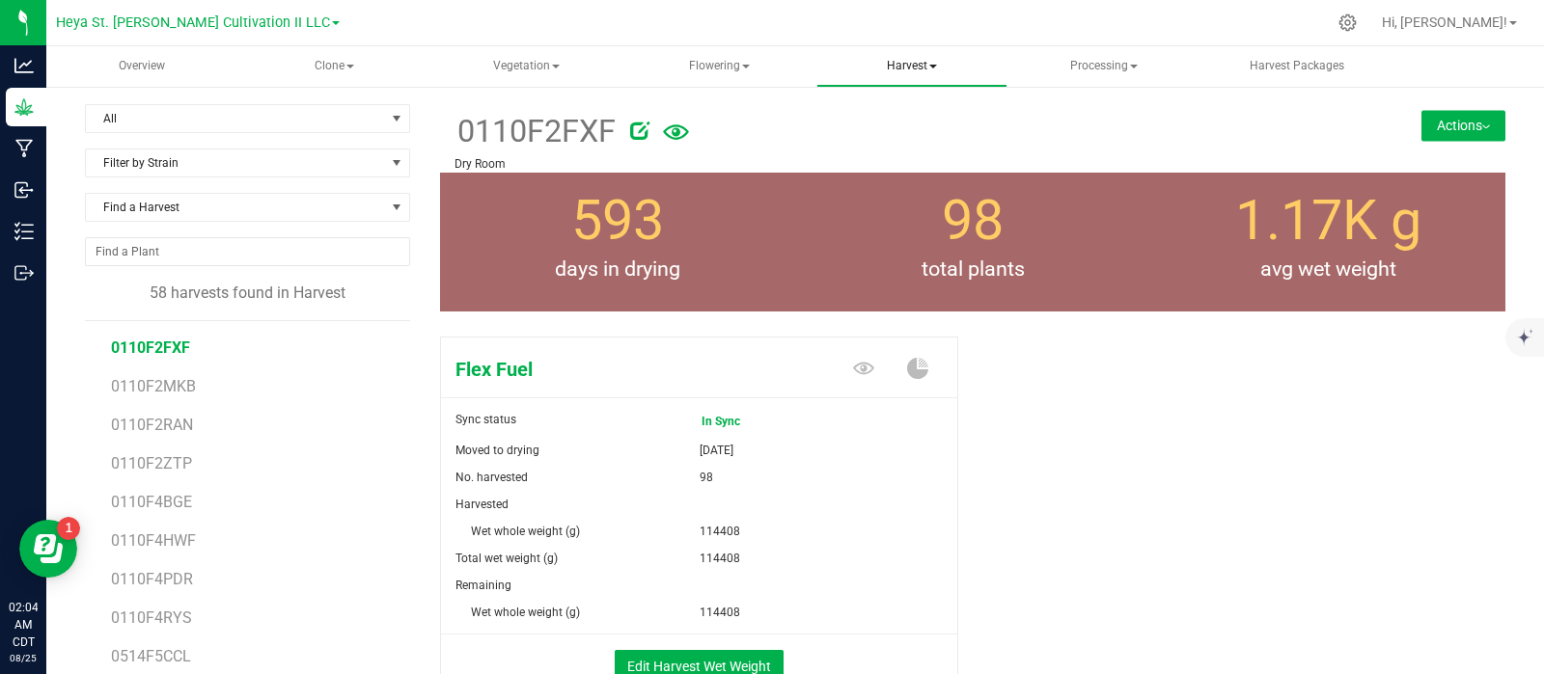
click at [907, 63] on span "Harvest" at bounding box center [911, 66] width 189 height 39
click at [713, 72] on span "Flowering" at bounding box center [719, 66] width 189 height 39
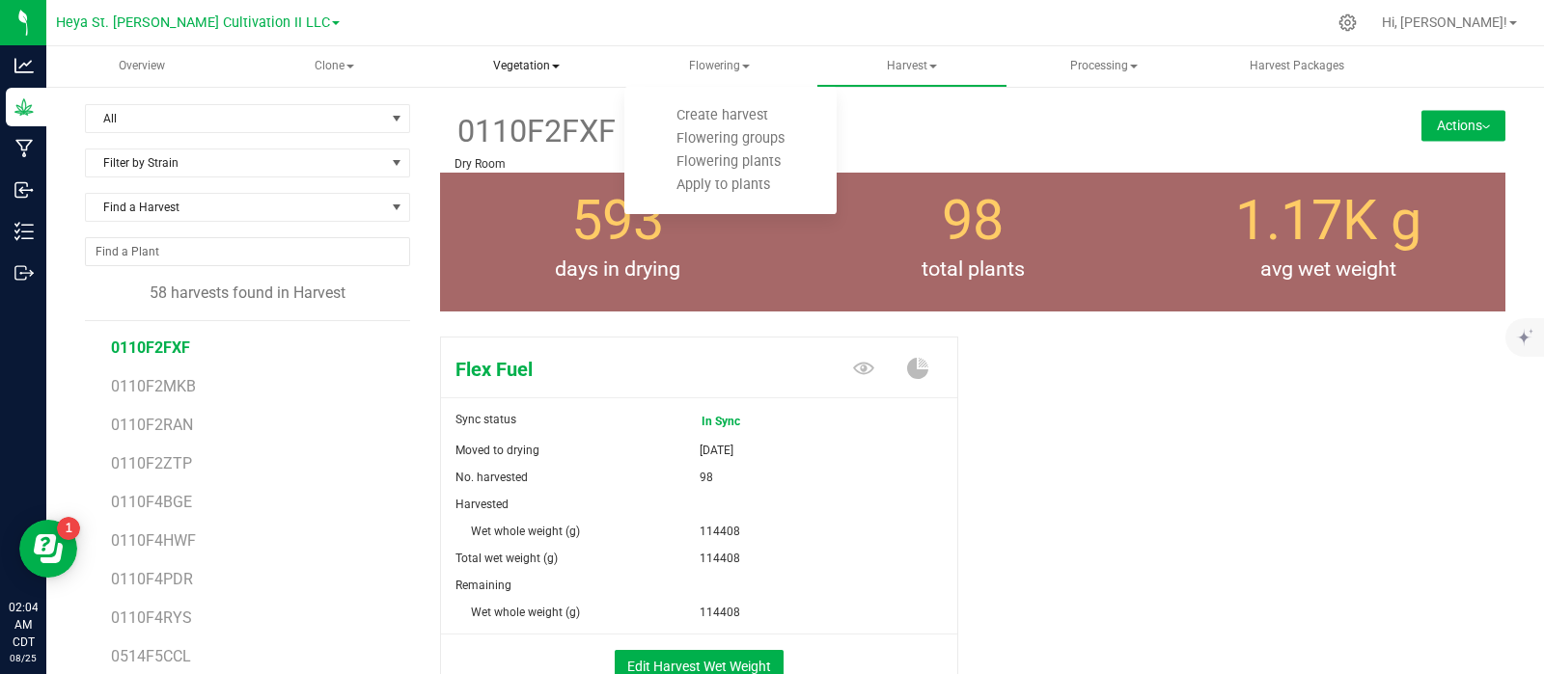
click at [547, 67] on span "Vegetation" at bounding box center [526, 66] width 189 height 39
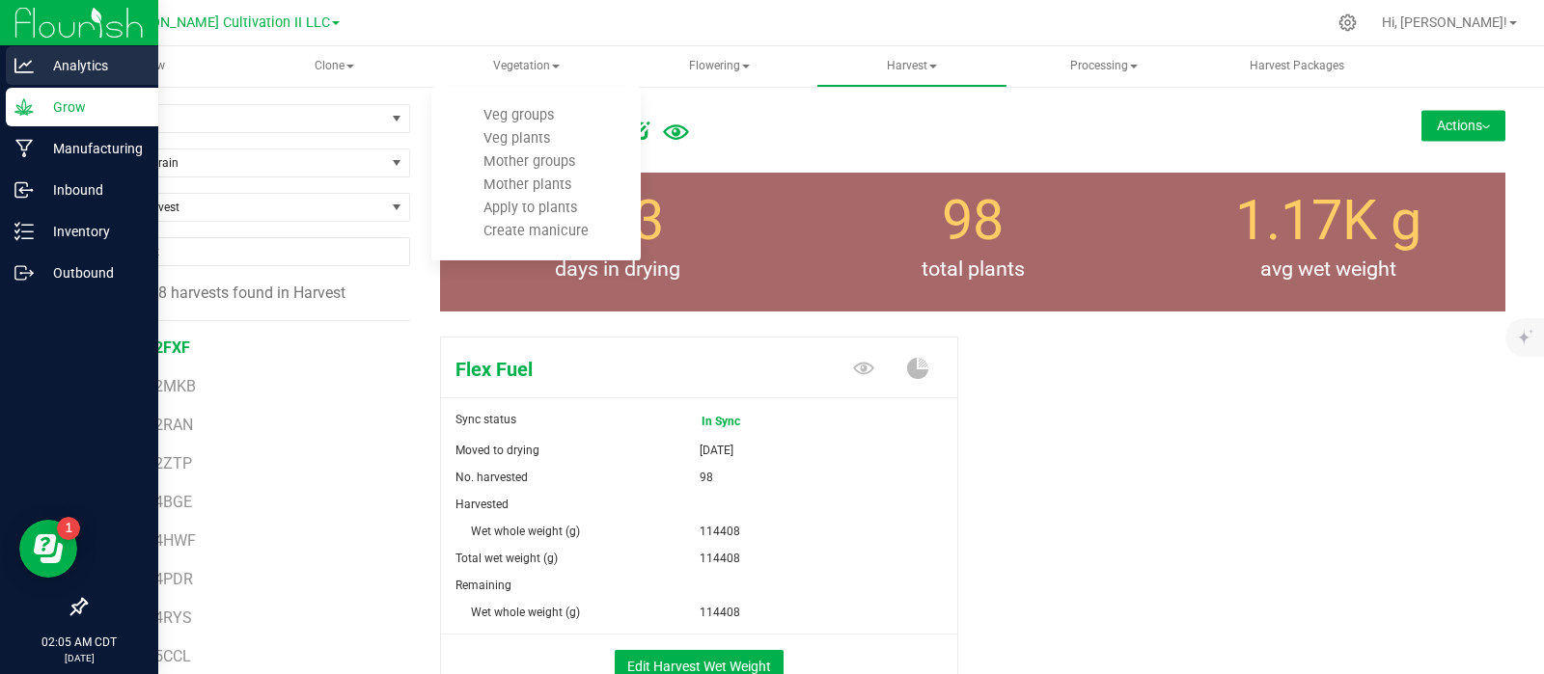
click at [101, 69] on p "Analytics" at bounding box center [92, 65] width 116 height 23
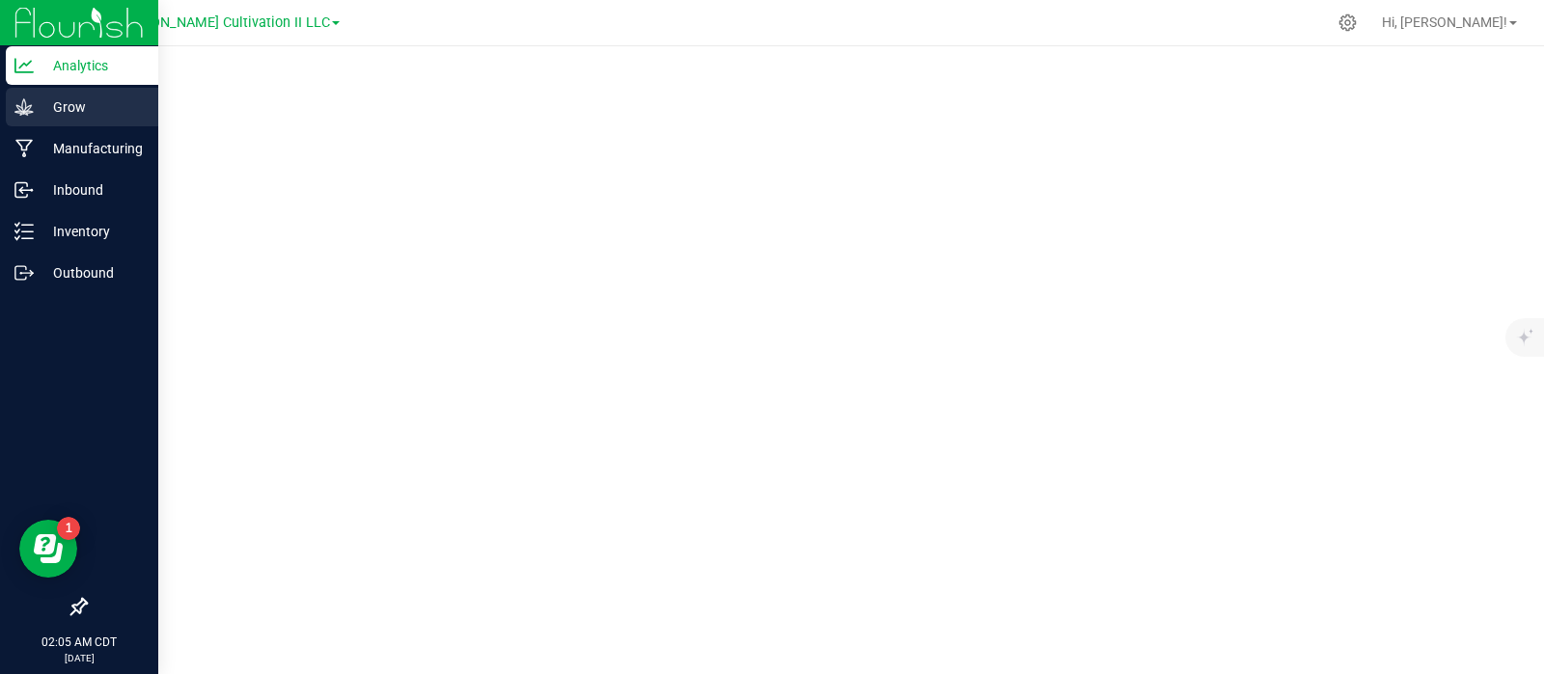
click at [60, 109] on p "Grow" at bounding box center [92, 107] width 116 height 23
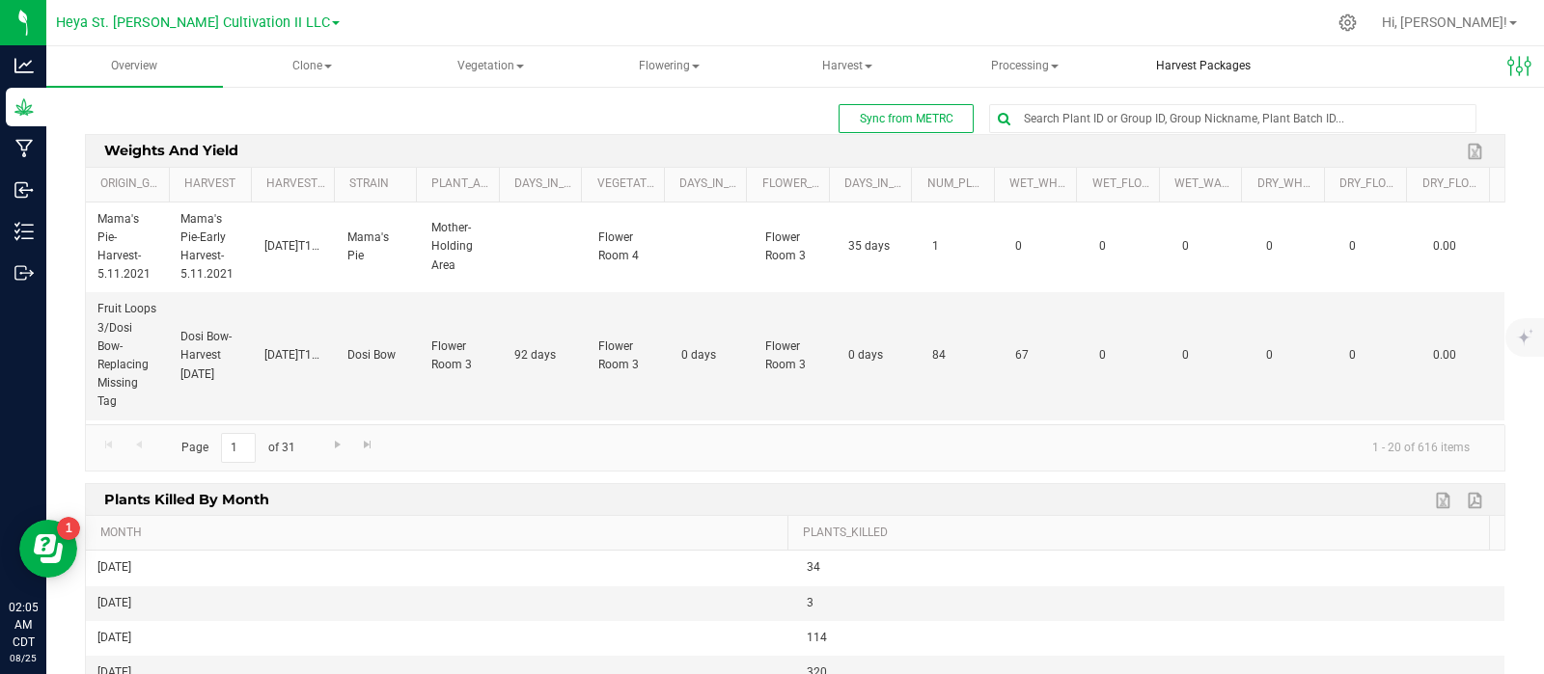
click at [1172, 64] on span "Harvest Packages" at bounding box center [1203, 66] width 147 height 16
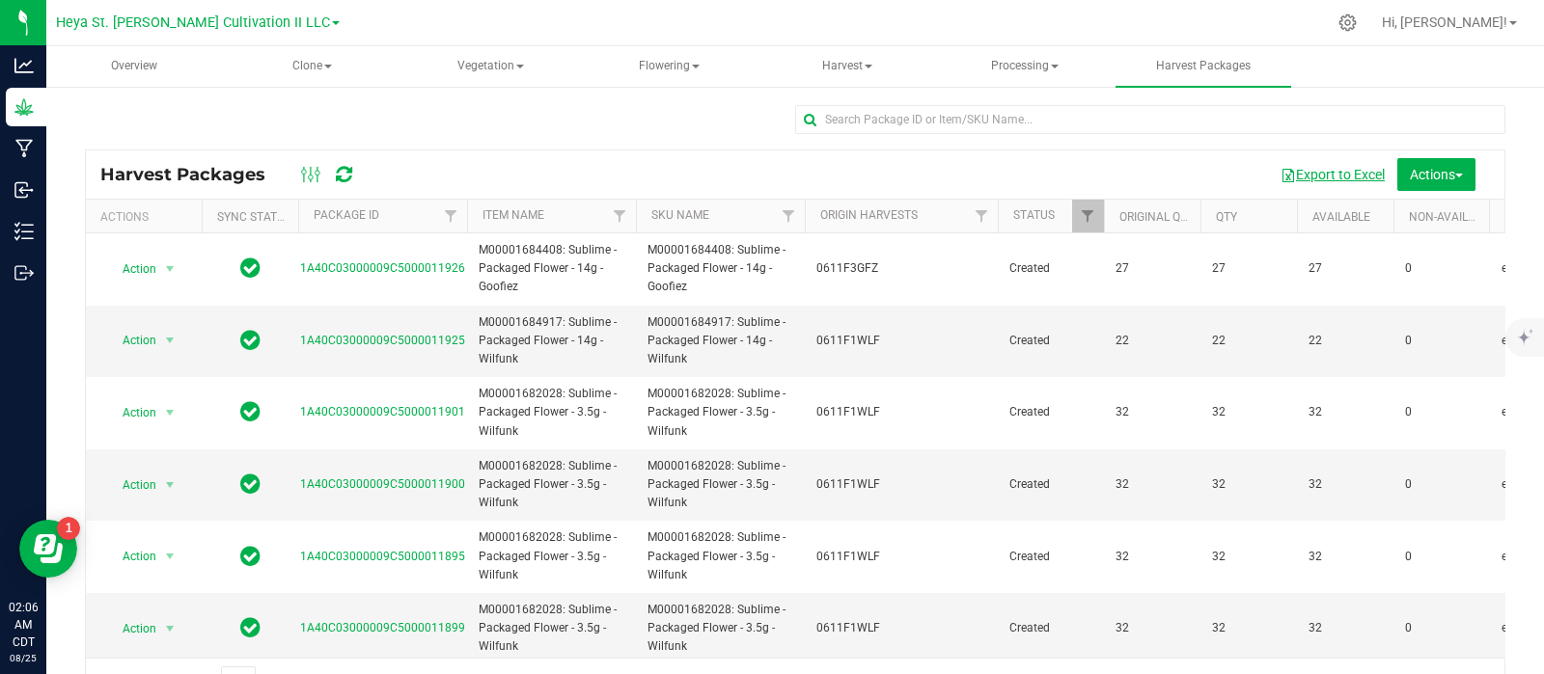
click at [1234, 181] on button "Export to Excel" at bounding box center [1332, 174] width 129 height 33
click at [1037, 169] on div "Export to Excel Actions Upload package tags" at bounding box center [931, 174] width 1116 height 33
click at [999, 171] on div "Export to Excel Actions Upload package tags" at bounding box center [931, 174] width 1116 height 33
click at [828, 69] on span "Harvest" at bounding box center [847, 66] width 175 height 39
click at [840, 106] on li "Harvests" at bounding box center [864, 115] width 210 height 23
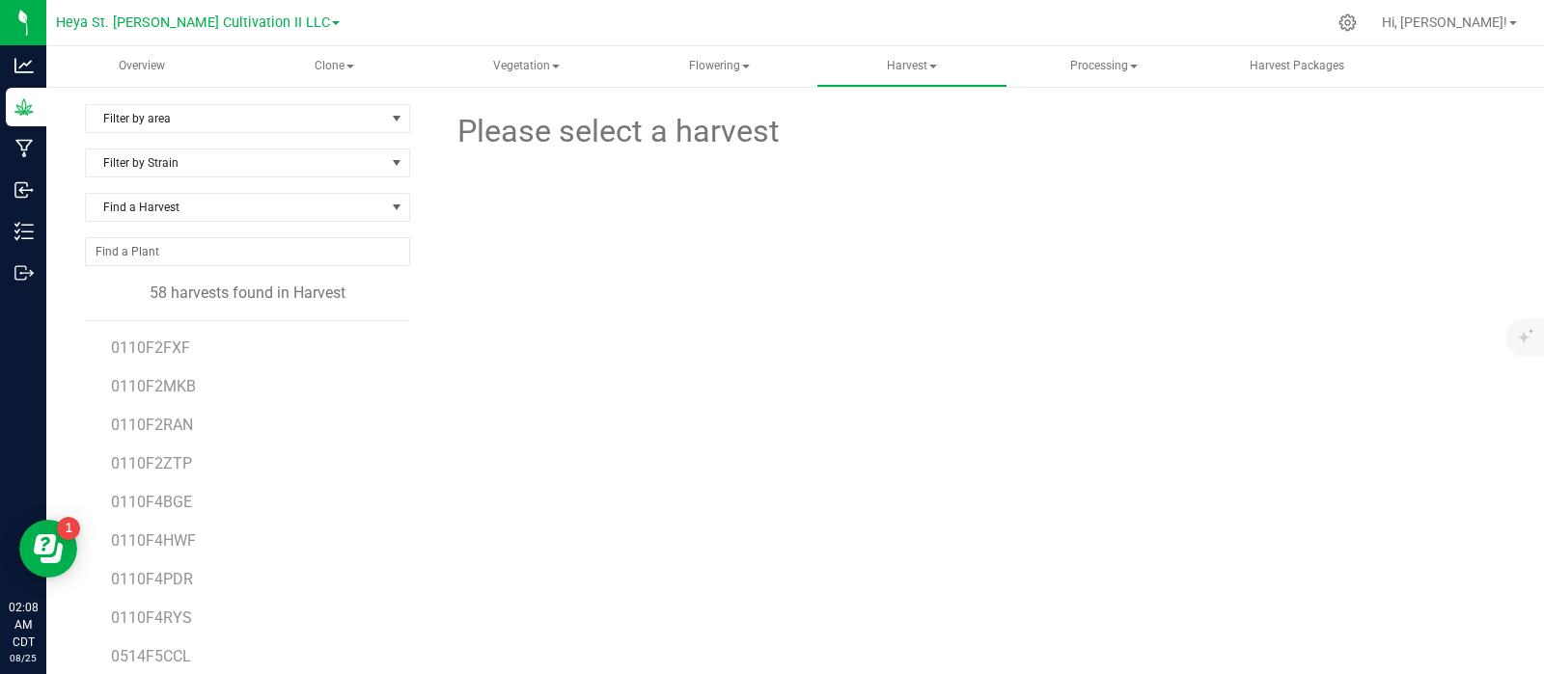
drag, startPoint x: 187, startPoint y: 352, endPoint x: 110, endPoint y: 357, distance: 77.3
click at [111, 357] on li "0110F2FXF" at bounding box center [254, 340] width 286 height 39
copy span "0110F2FXF"
drag, startPoint x: 202, startPoint y: 388, endPoint x: 108, endPoint y: 384, distance: 93.7
click at [108, 384] on div "0110F2FXF 0110F2MKB 0110F2RAN 0110F2ZTP 0110F4BGE 0110F4HWF 0110F4PDR 0110F4RYS…" at bounding box center [247, 562] width 325 height 484
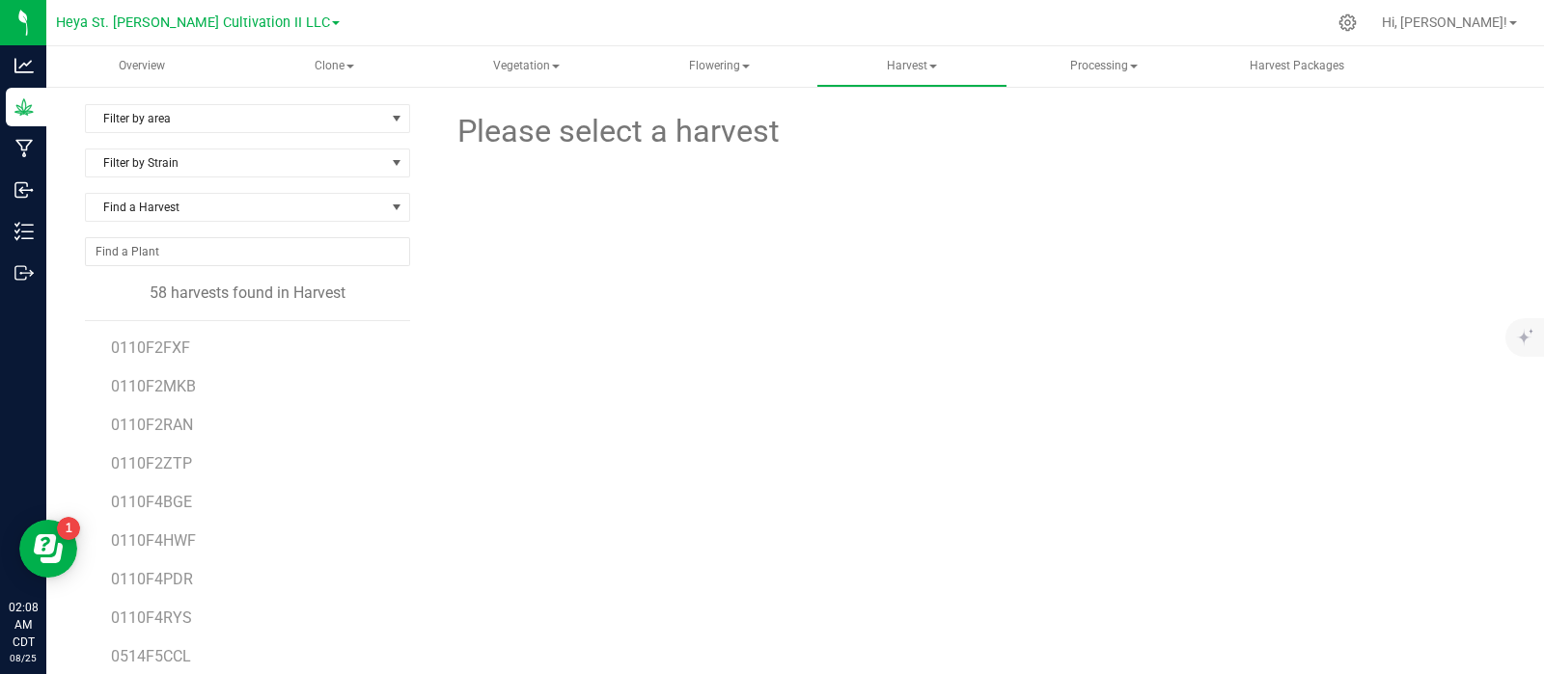
copy span "0110F2MKB"
drag, startPoint x: 201, startPoint y: 615, endPoint x: 113, endPoint y: 612, distance: 87.9
click at [113, 538] on li "0110F4RYS" at bounding box center [254, 610] width 286 height 39
copy span "0110F4RYS"
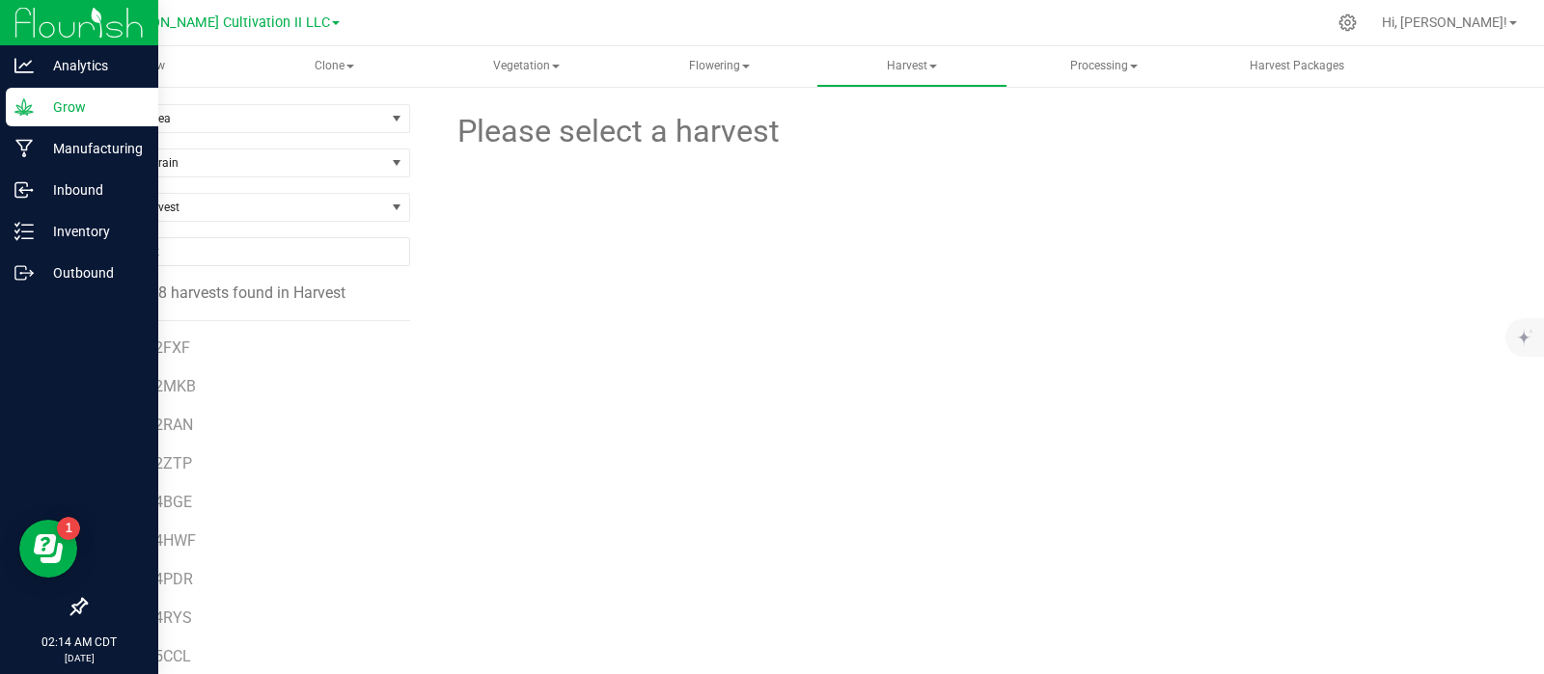
click at [73, 108] on p "Grow" at bounding box center [92, 107] width 116 height 23
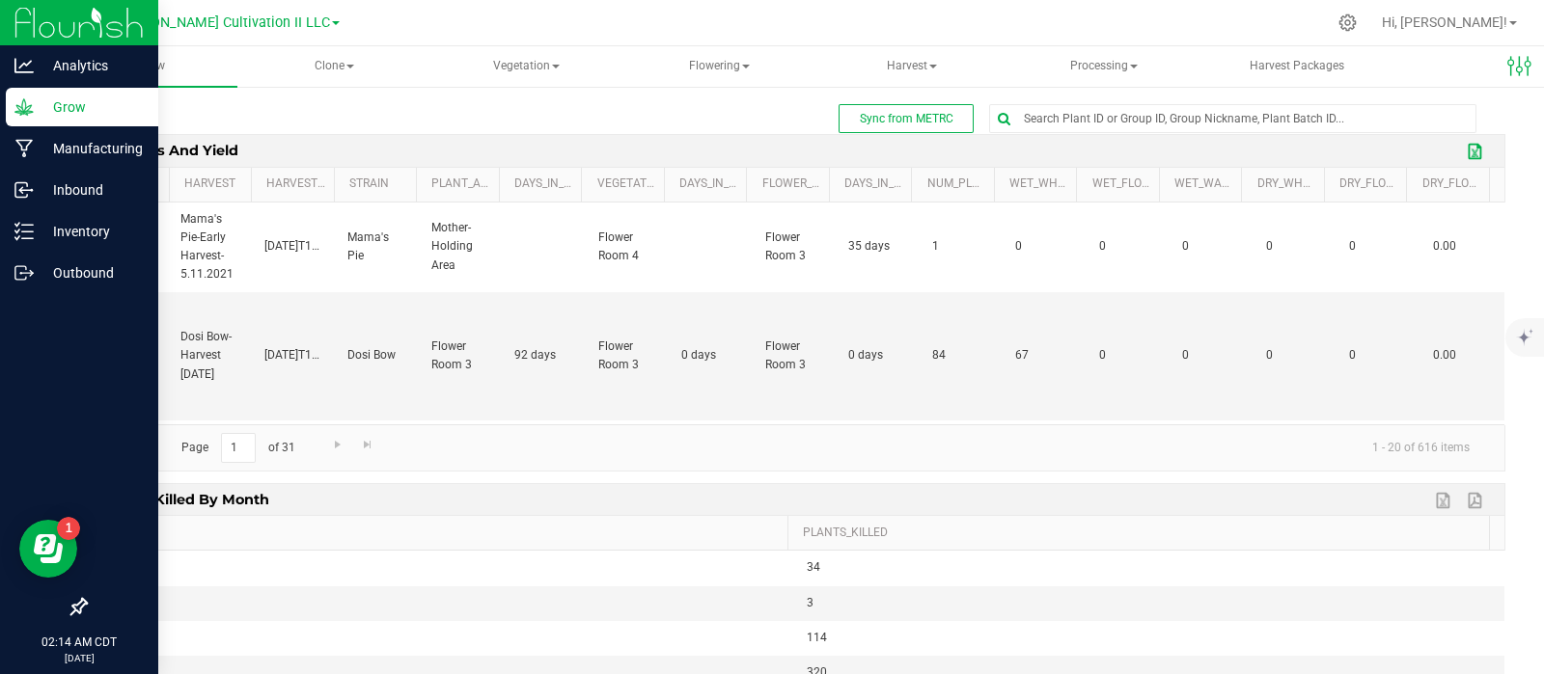
click at [1234, 155] on link "Export to Excel" at bounding box center [1476, 151] width 29 height 25
click at [1234, 69] on icon at bounding box center [1520, 66] width 26 height 26
click at [29, 240] on icon at bounding box center [23, 231] width 19 height 19
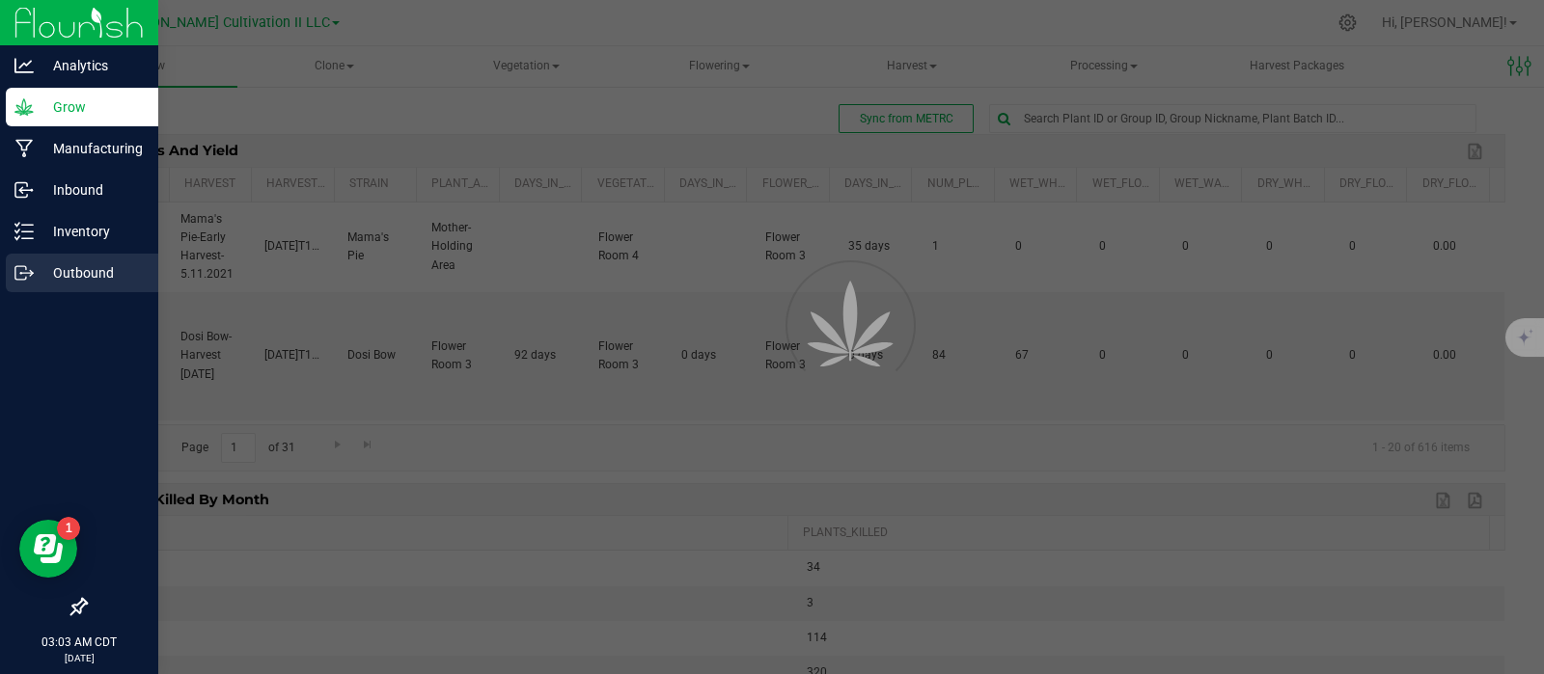
click at [63, 271] on p "Outbound" at bounding box center [92, 272] width 116 height 23
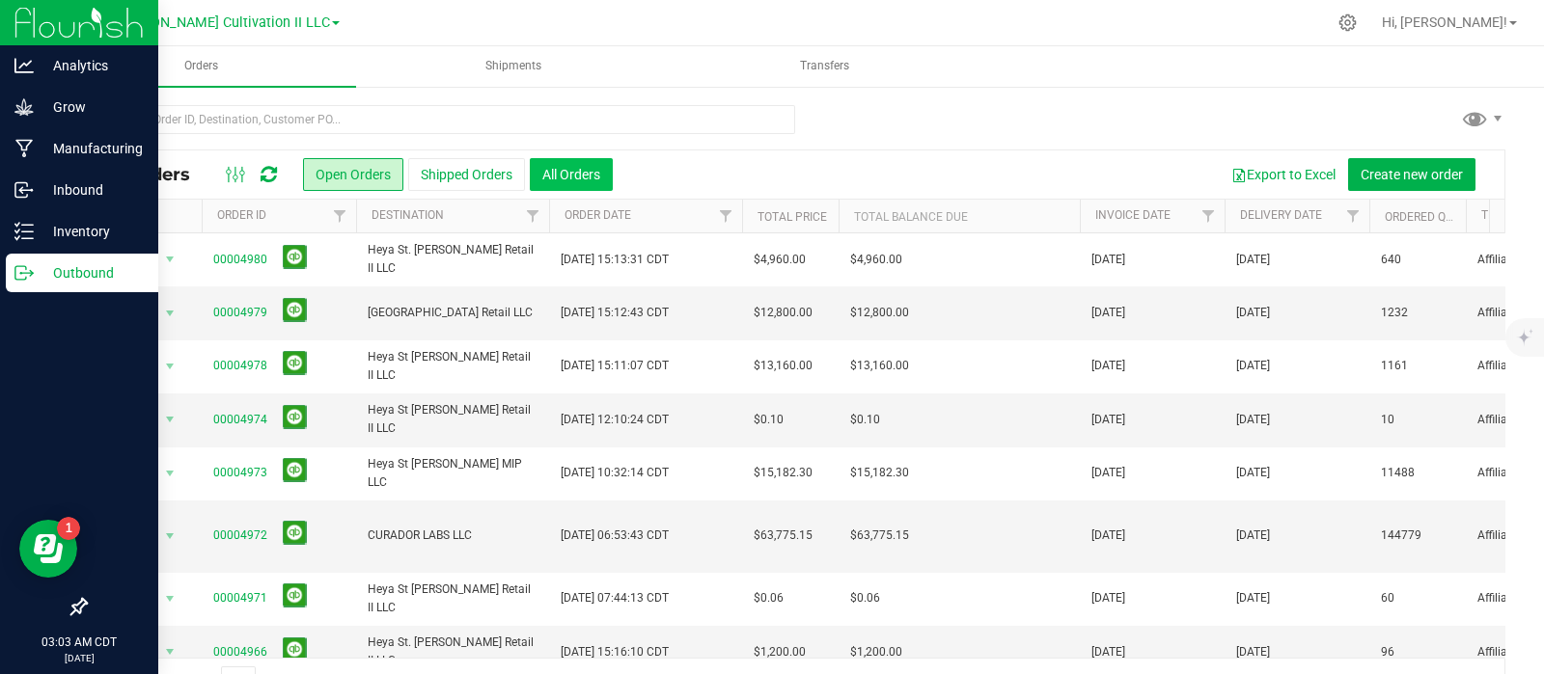
click at [578, 167] on button "All Orders" at bounding box center [571, 174] width 83 height 33
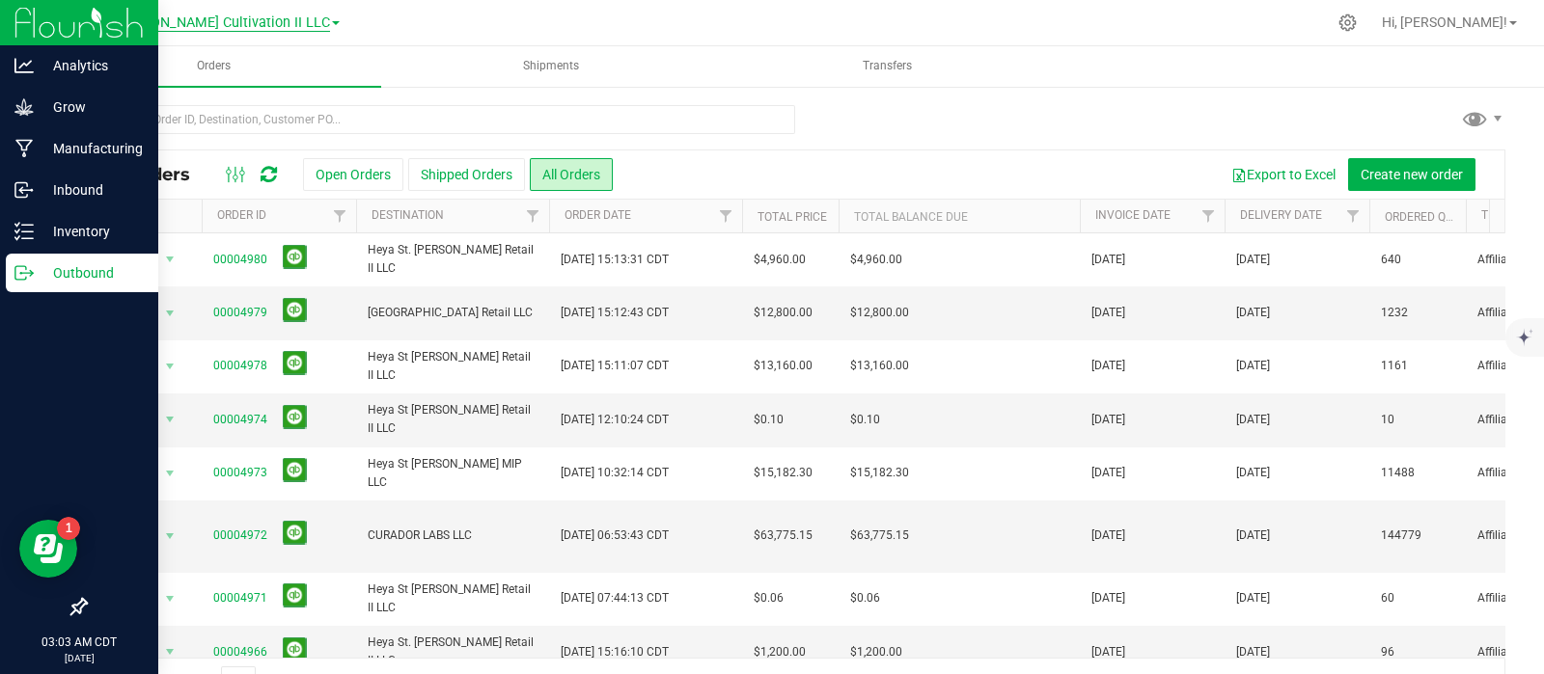
click at [261, 22] on span "Heya St. [PERSON_NAME] Cultivation II LLC" at bounding box center [193, 22] width 274 height 17
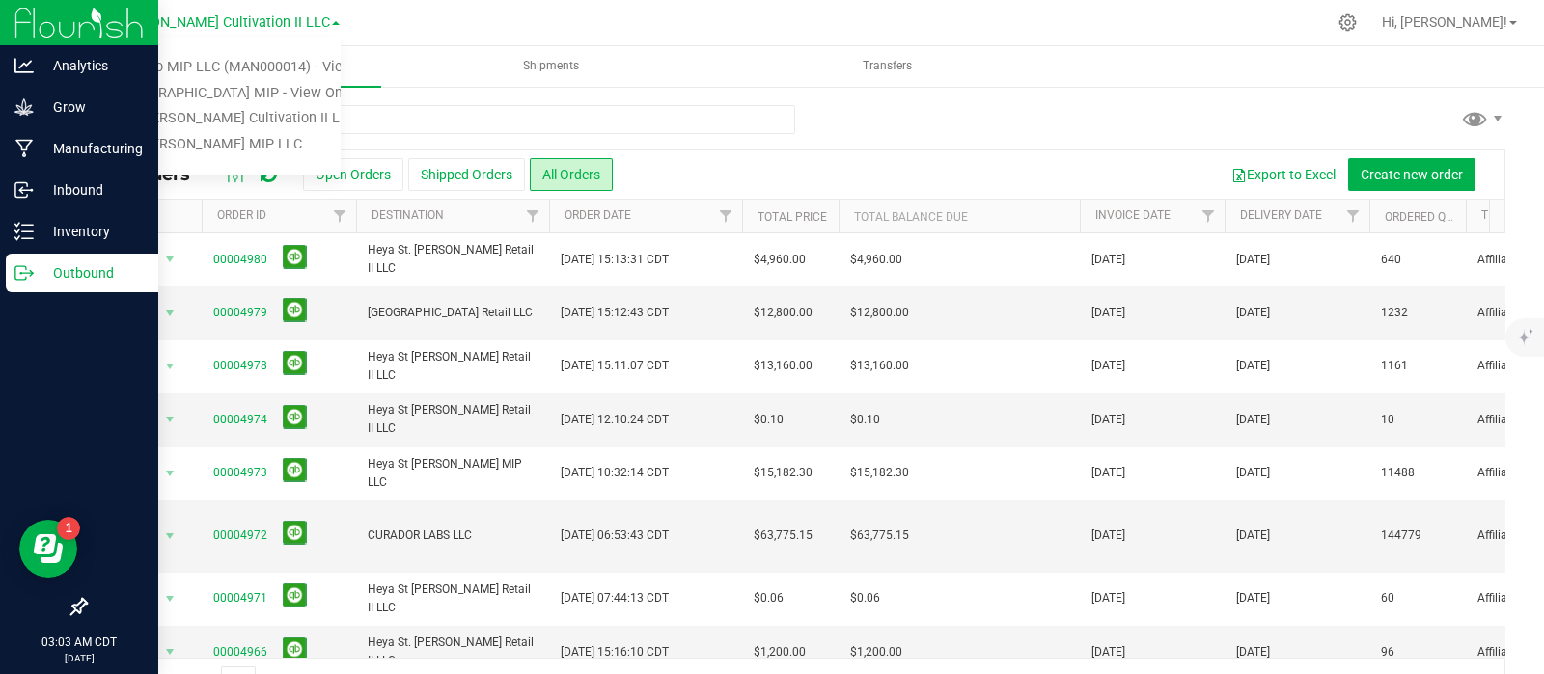
click at [829, 158] on div "Export to Excel Create new order" at bounding box center [1051, 174] width 877 height 33
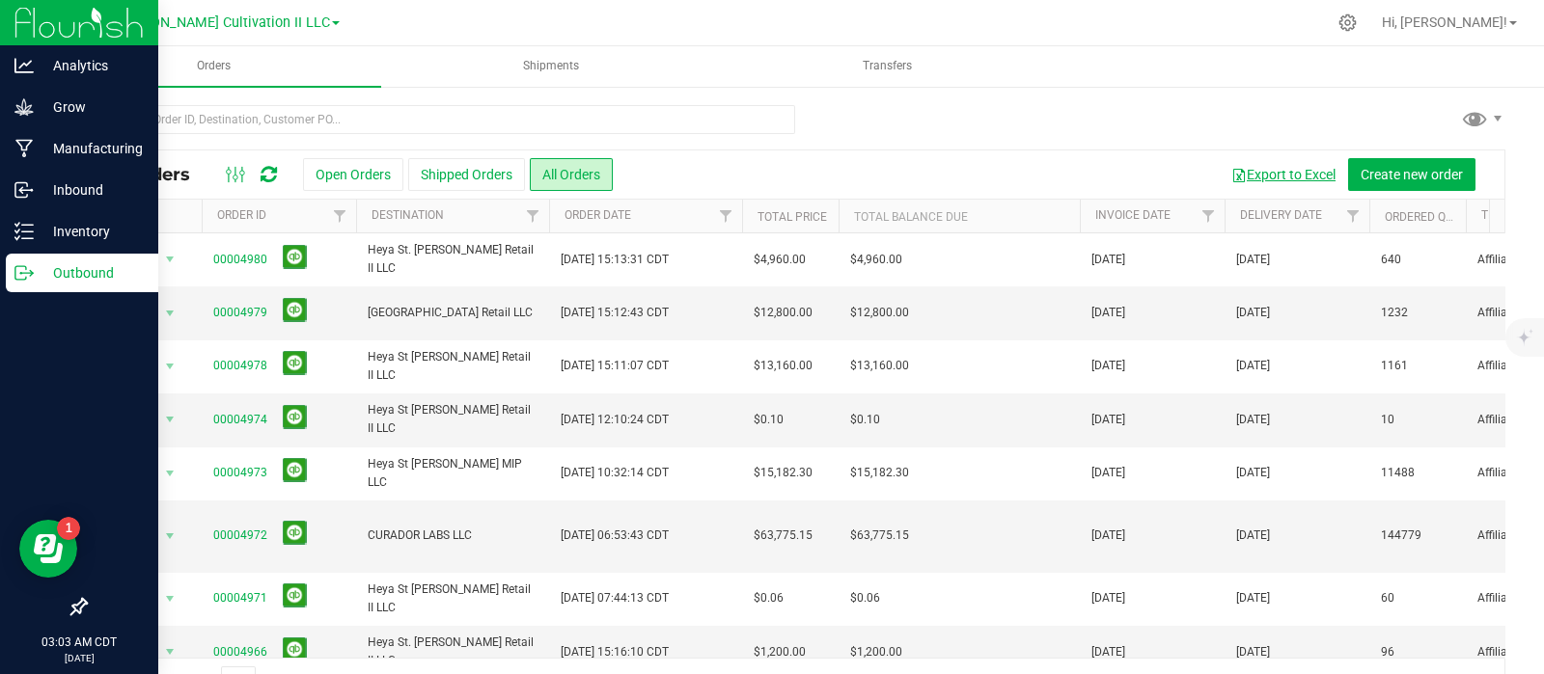
click at [1234, 177] on button "Export to Excel" at bounding box center [1283, 174] width 129 height 33
